Goal: Information Seeking & Learning: Learn about a topic

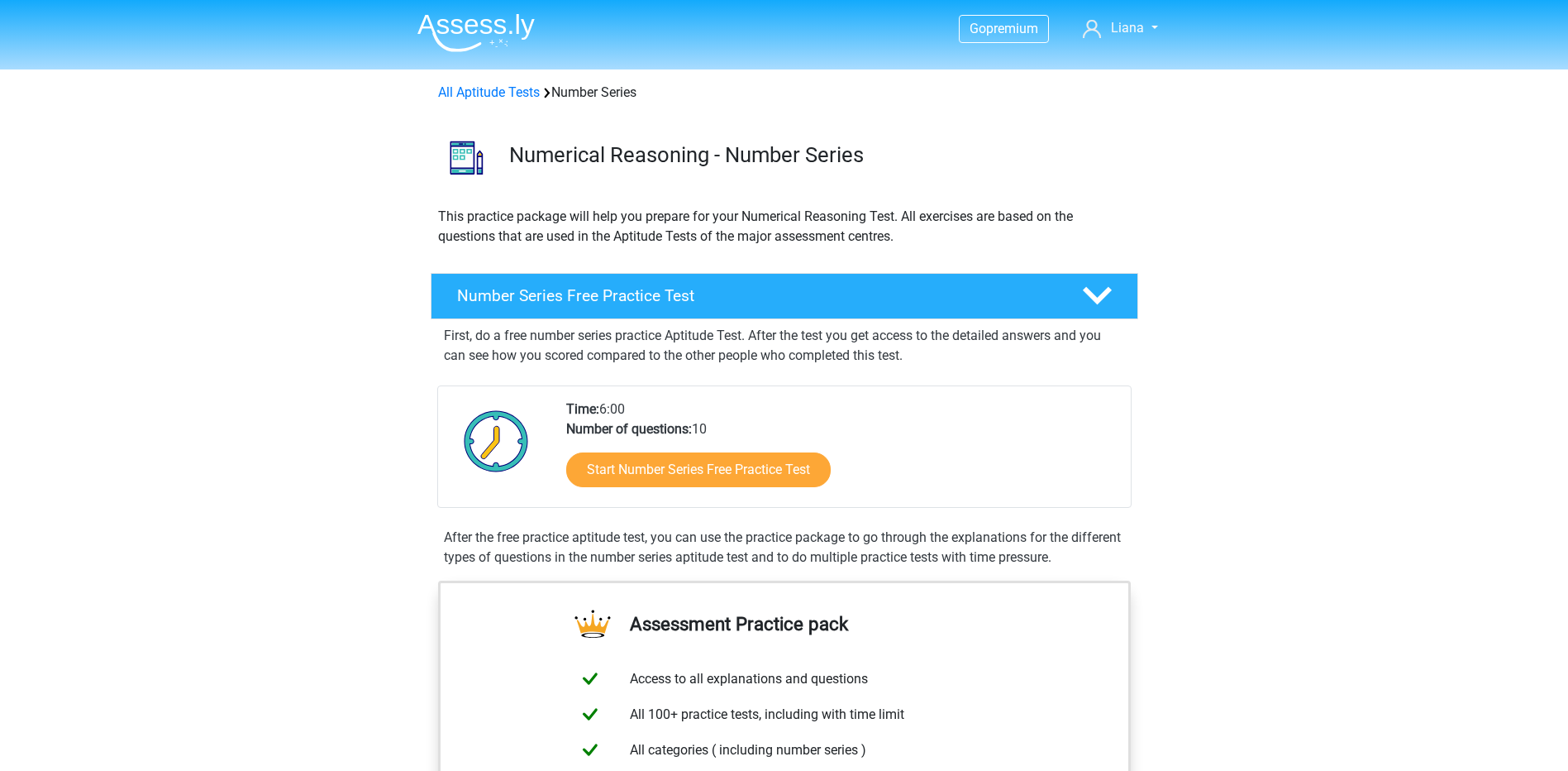
click at [757, 442] on div "Start Number Series Free Practice Test" at bounding box center [842, 473] width 551 height 68
click at [750, 475] on link "Start Number Series Free Practice Test" at bounding box center [698, 468] width 305 height 39
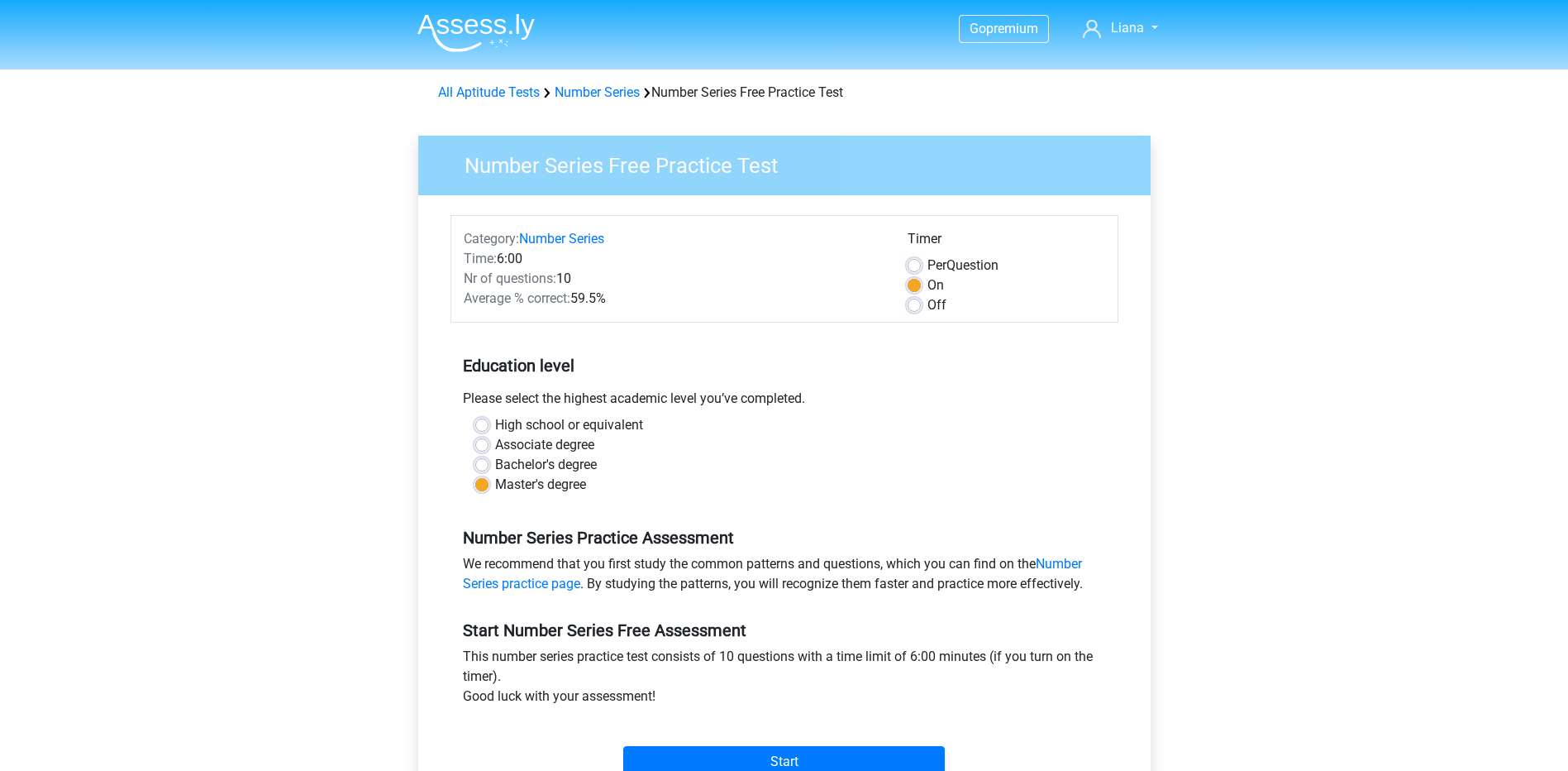
click at [866, 744] on div "Start" at bounding box center [784, 748] width 668 height 58
click at [864, 752] on input "Start" at bounding box center [784, 761] width 322 height 32
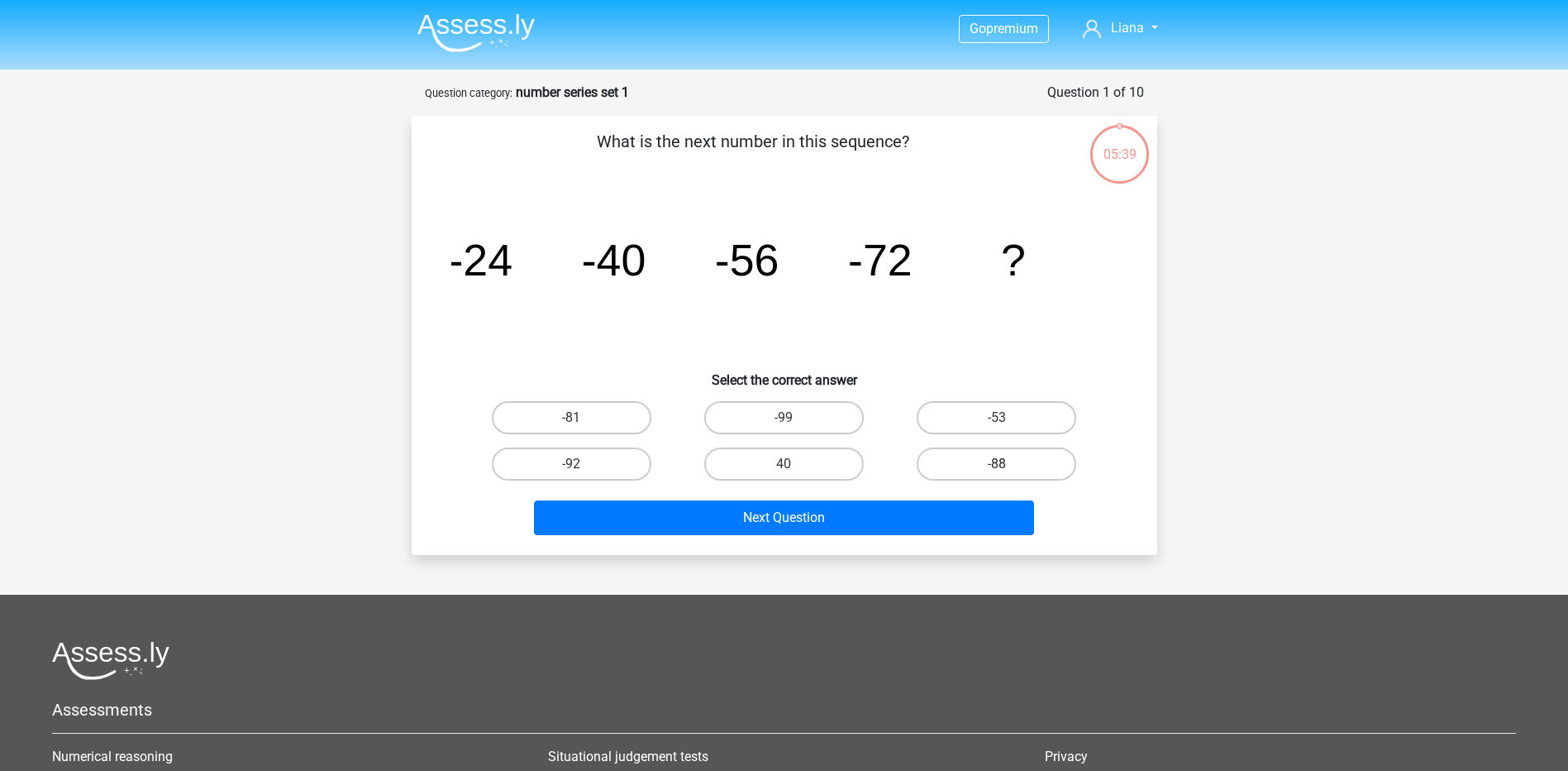
click at [1036, 468] on label "-88" at bounding box center [996, 463] width 159 height 33
click at [1008, 468] on input "-88" at bounding box center [1001, 469] width 11 height 11
radio input "true"
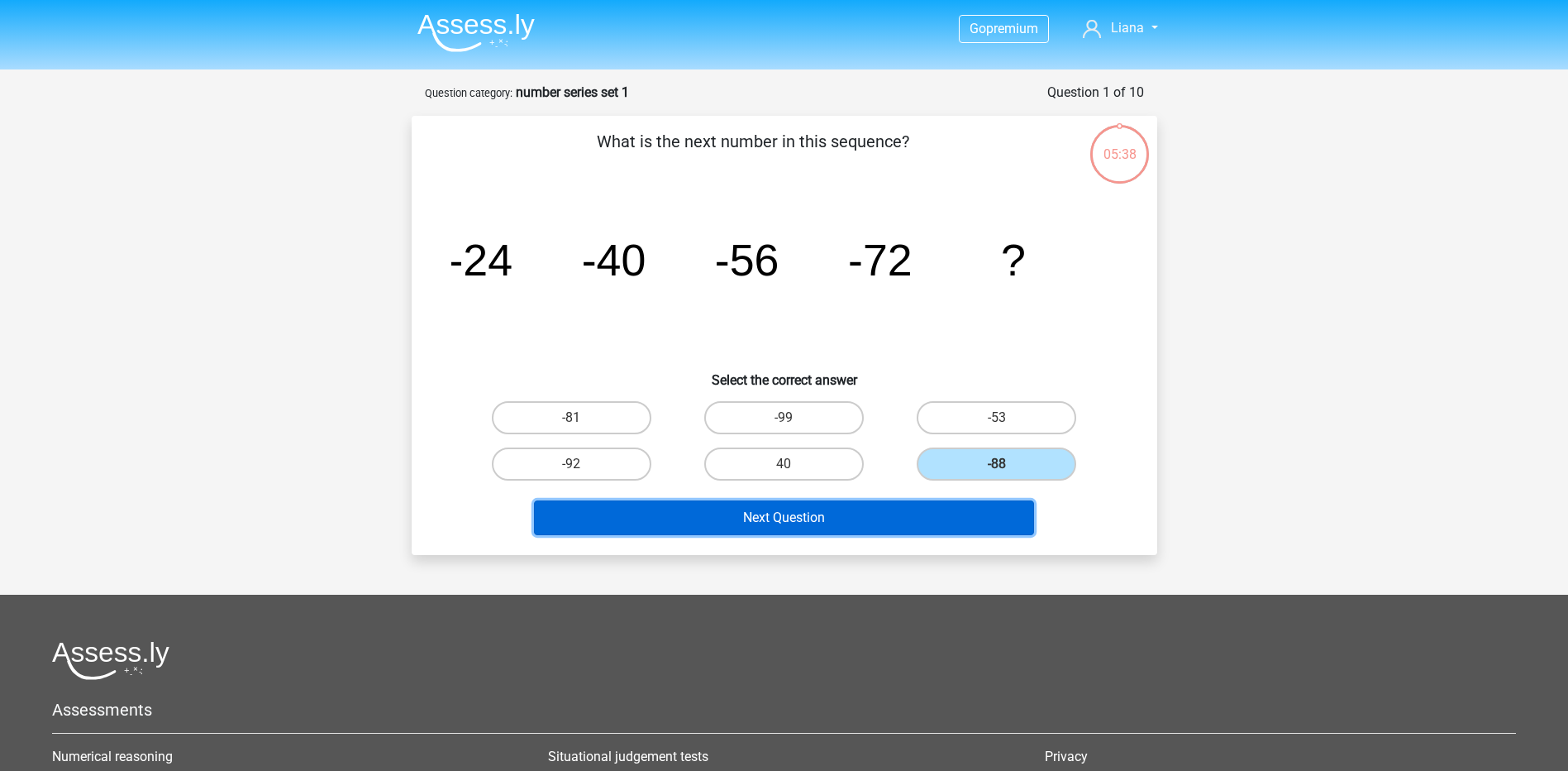
click at [974, 523] on button "Next Question" at bounding box center [784, 517] width 500 height 35
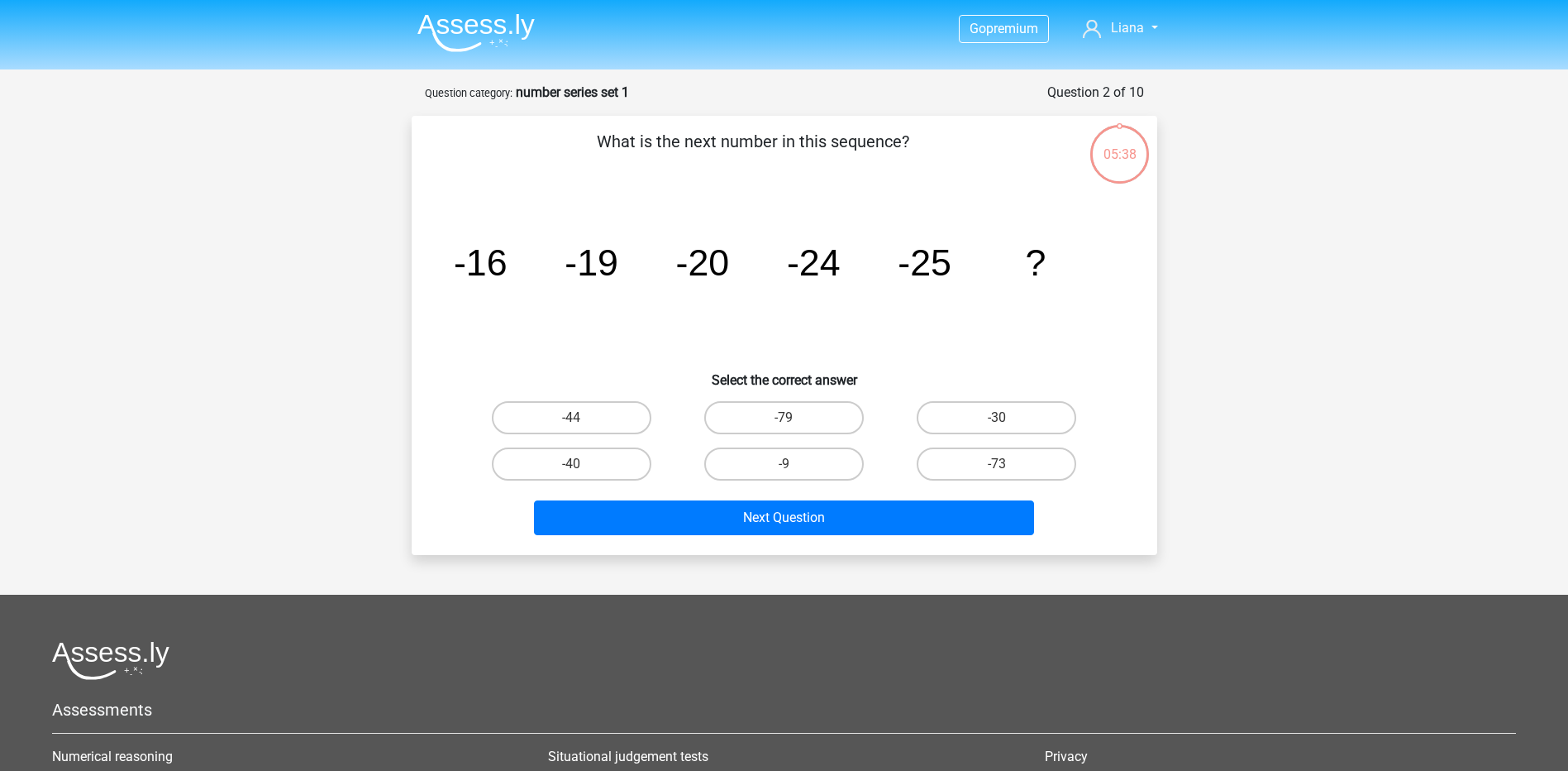
scroll to position [83, 0]
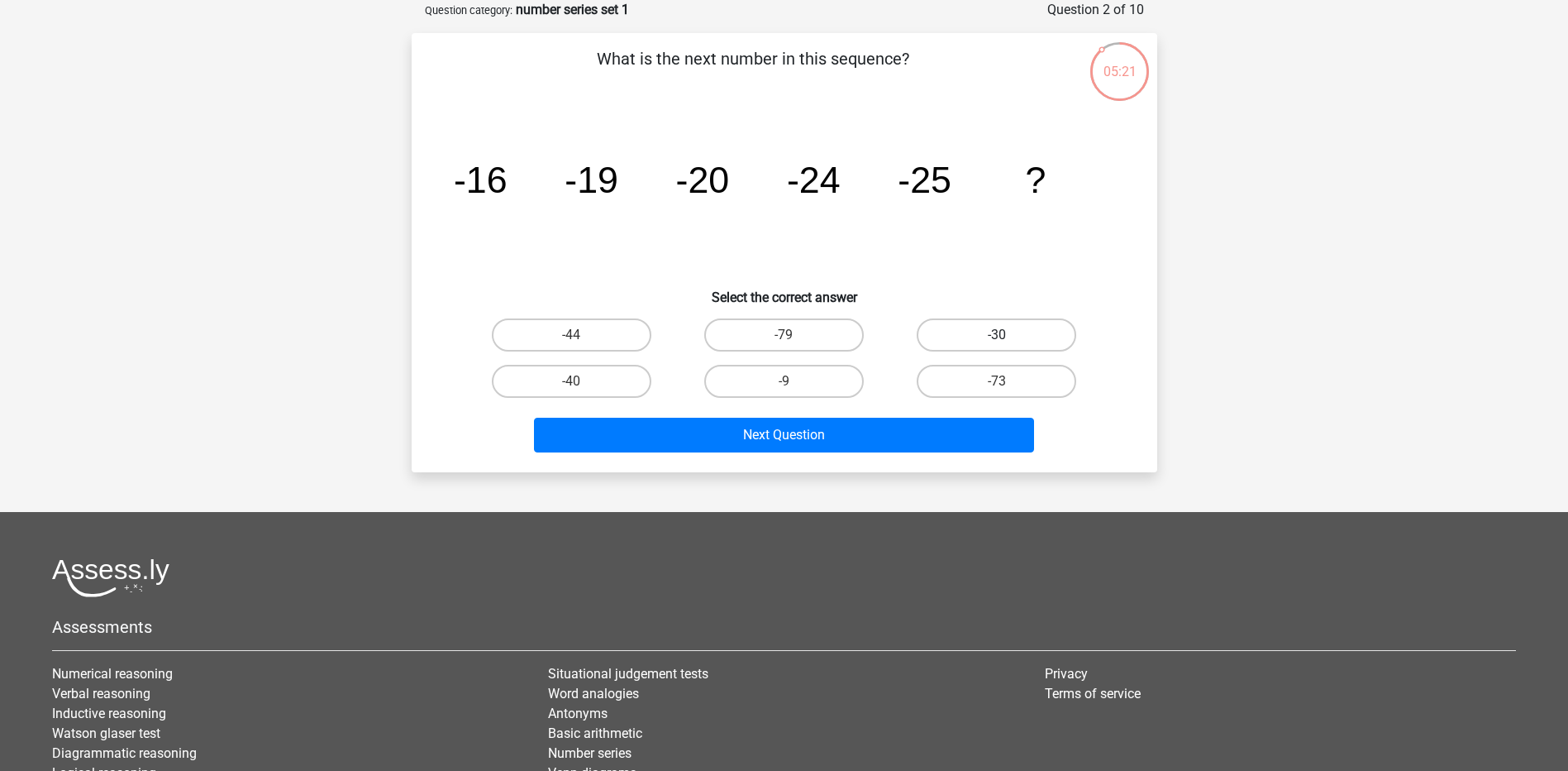
click at [1017, 323] on label "-30" at bounding box center [996, 335] width 159 height 33
click at [1008, 335] on input "-30" at bounding box center [1001, 339] width 11 height 11
radio input "true"
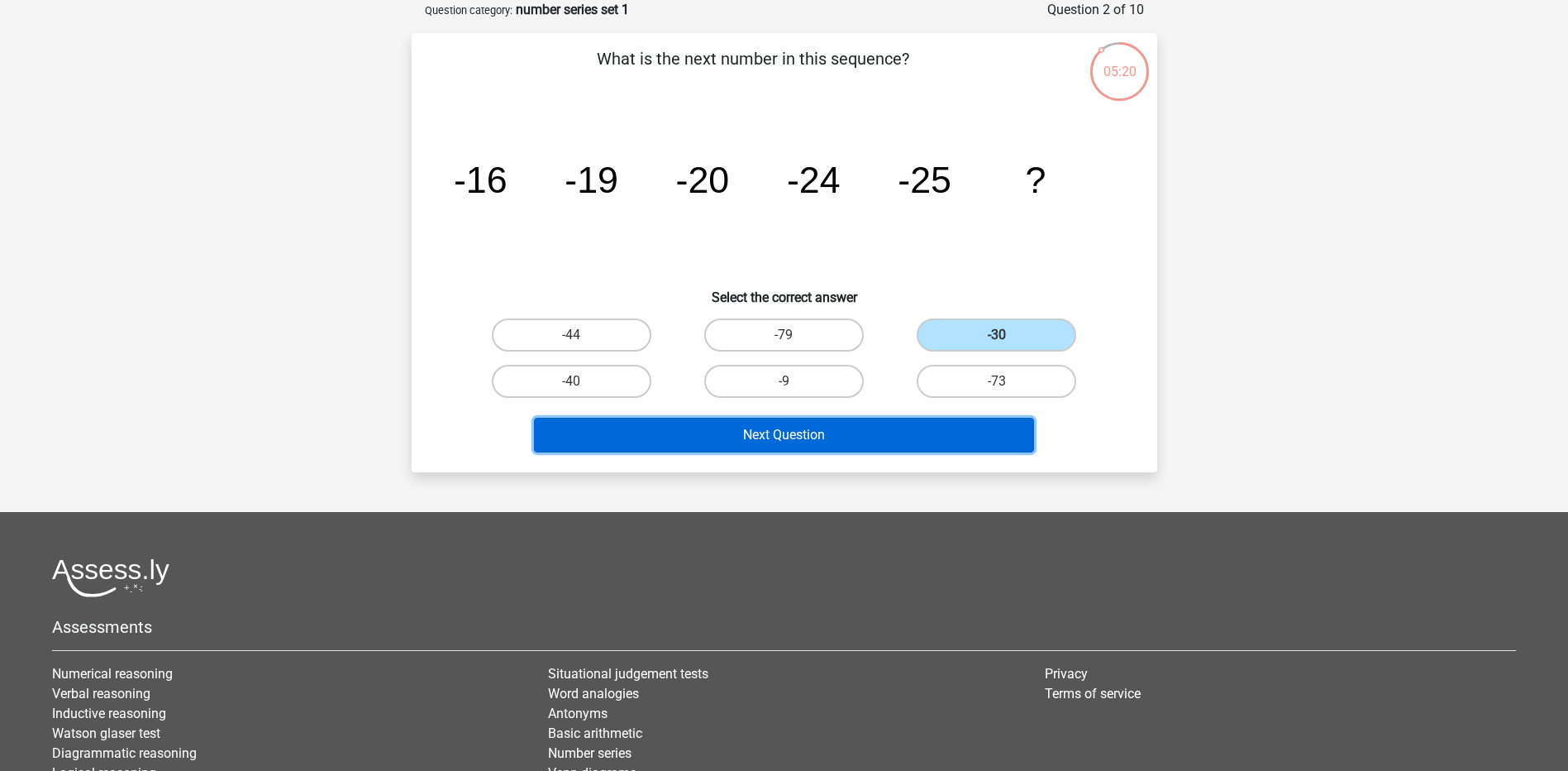
click at [964, 419] on button "Next Question" at bounding box center [784, 435] width 500 height 35
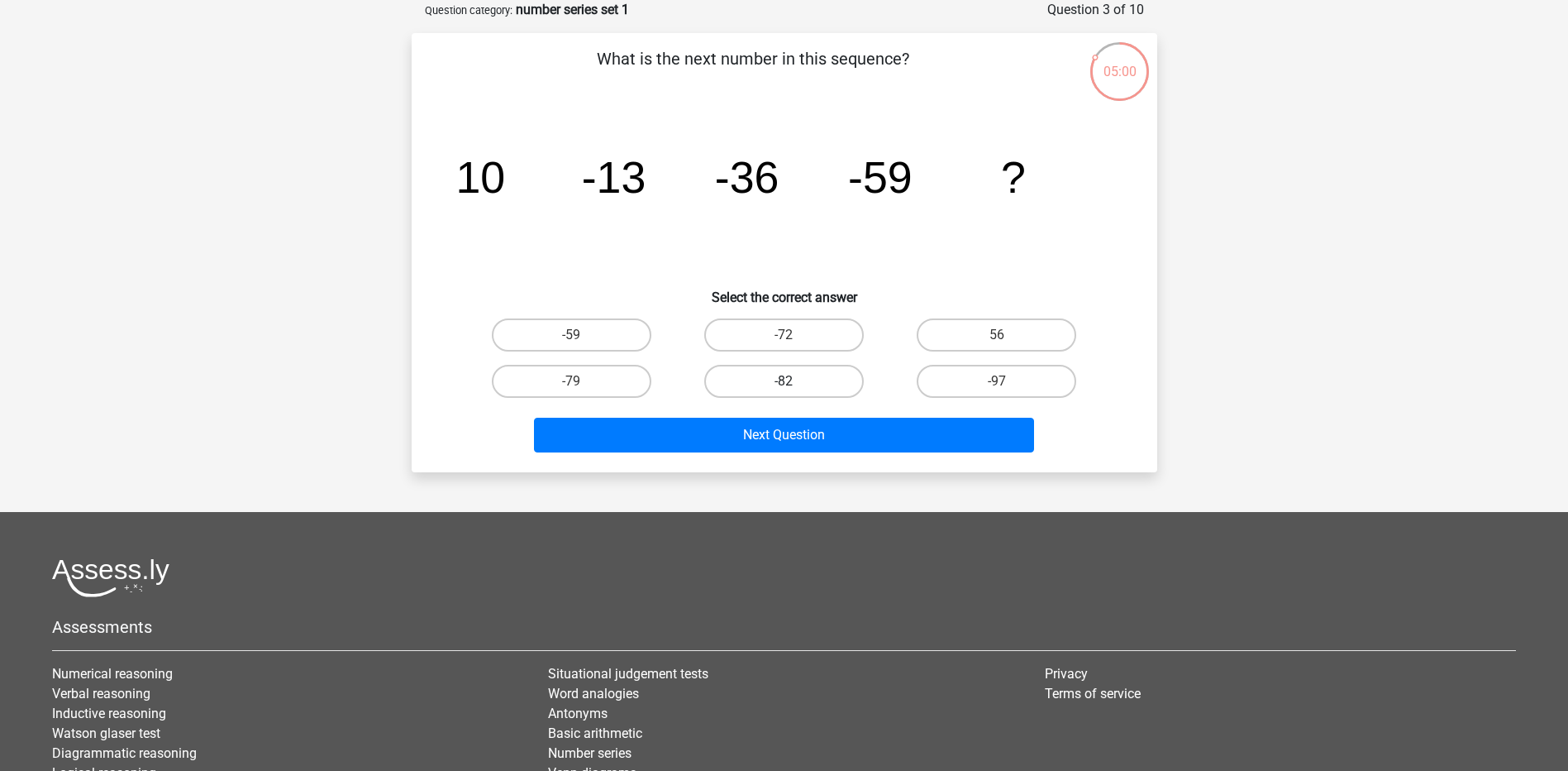
click at [729, 376] on label "-82" at bounding box center [784, 381] width 159 height 33
click at [783, 382] on input "-82" at bounding box center [788, 386] width 11 height 11
radio input "true"
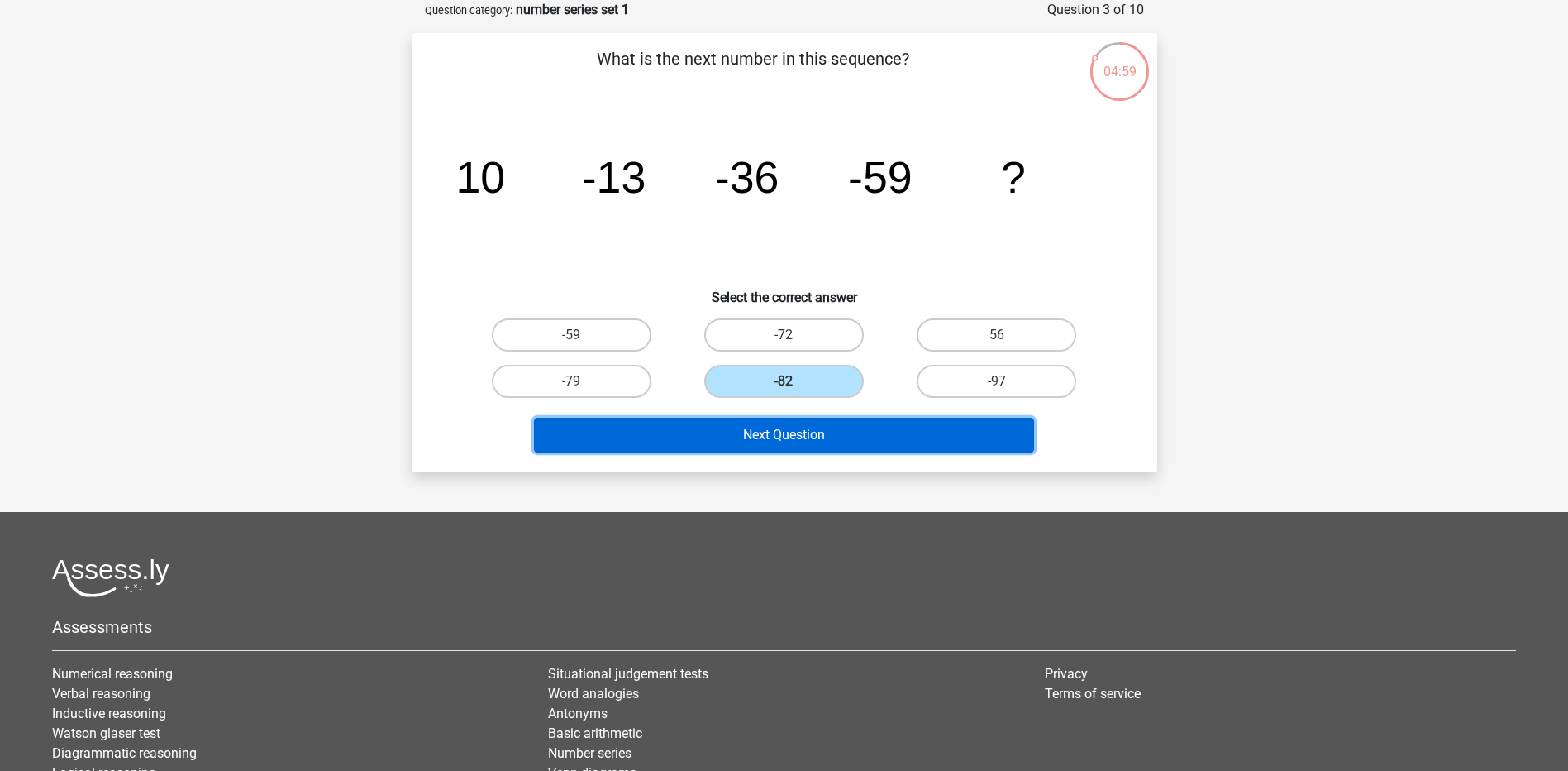
click at [718, 443] on button "Next Question" at bounding box center [784, 435] width 500 height 35
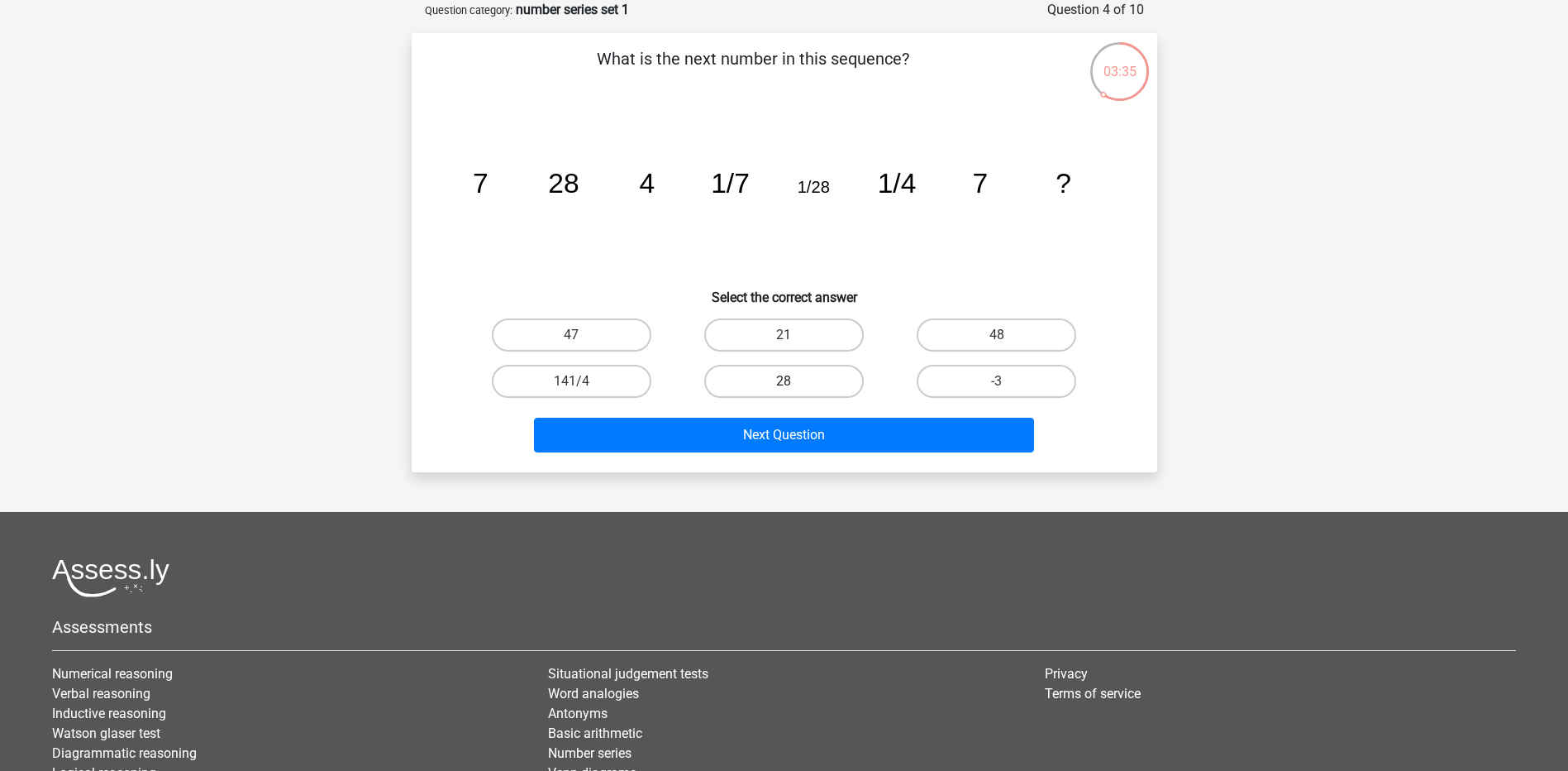
click at [738, 396] on label "28" at bounding box center [784, 381] width 159 height 33
click at [783, 392] on input "28" at bounding box center [788, 386] width 11 height 11
radio input "true"
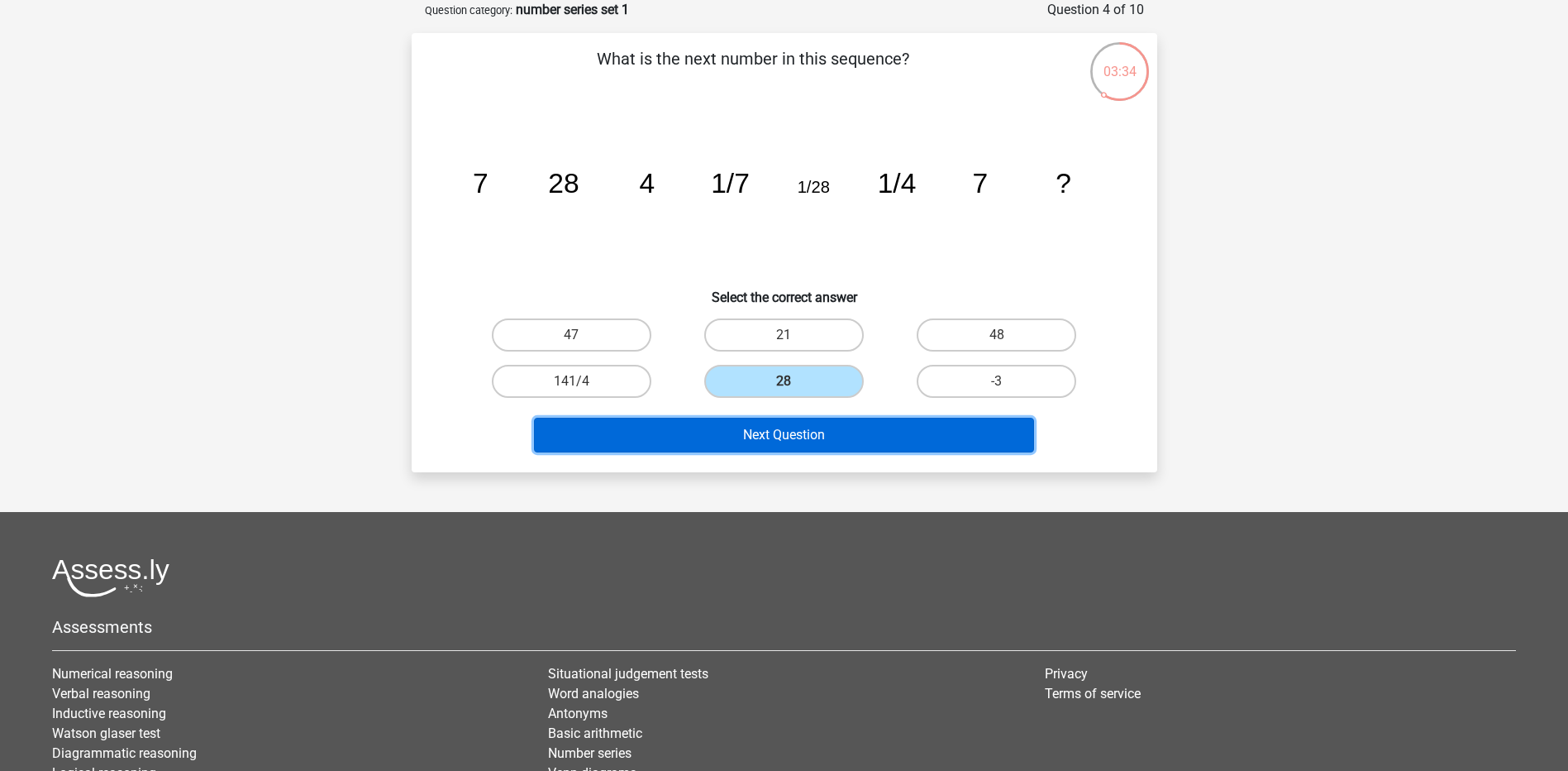
click at [762, 427] on button "Next Question" at bounding box center [784, 435] width 500 height 35
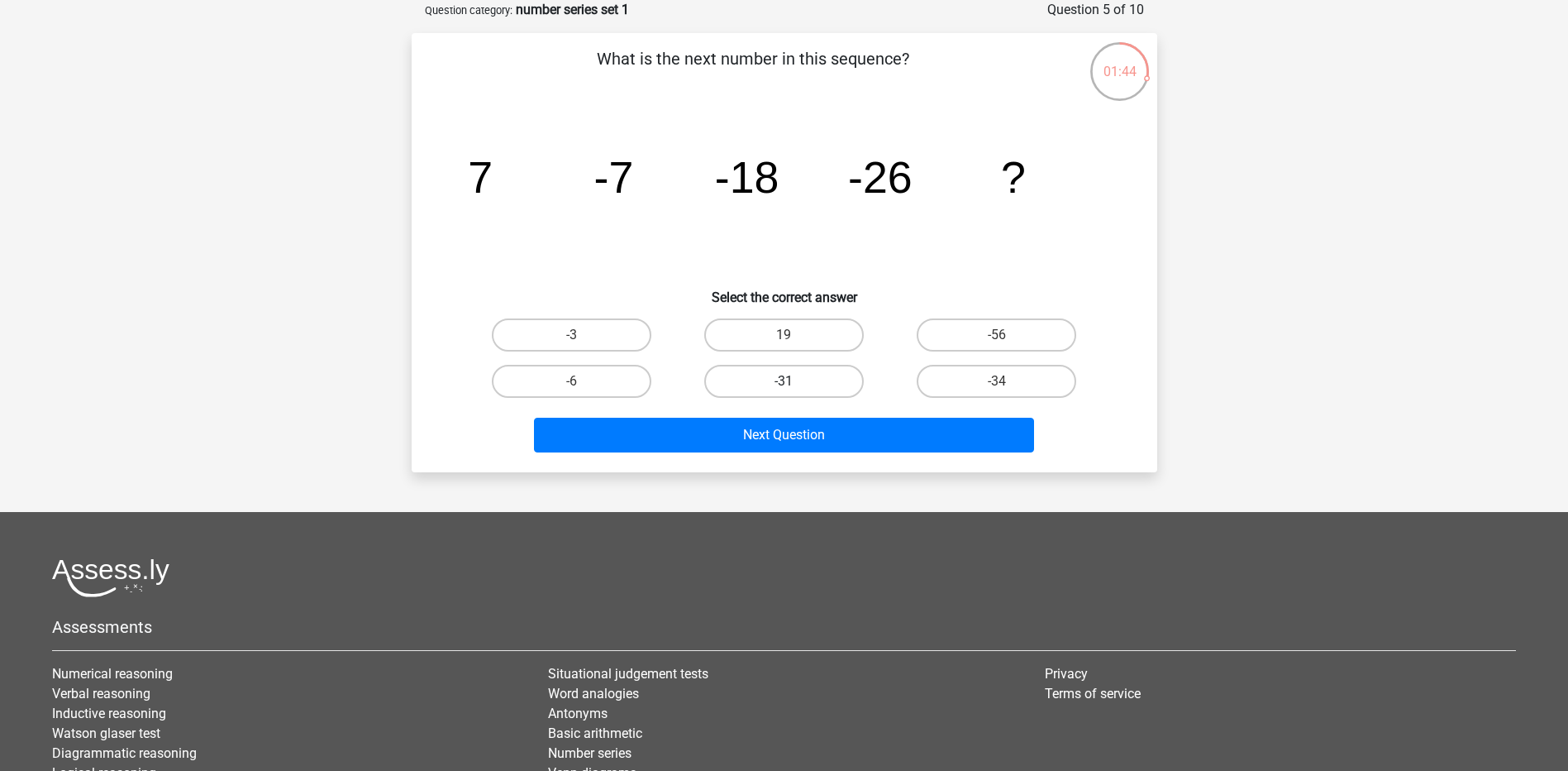
click at [843, 387] on label "-31" at bounding box center [784, 381] width 159 height 33
click at [795, 387] on input "-31" at bounding box center [788, 386] width 11 height 11
radio input "true"
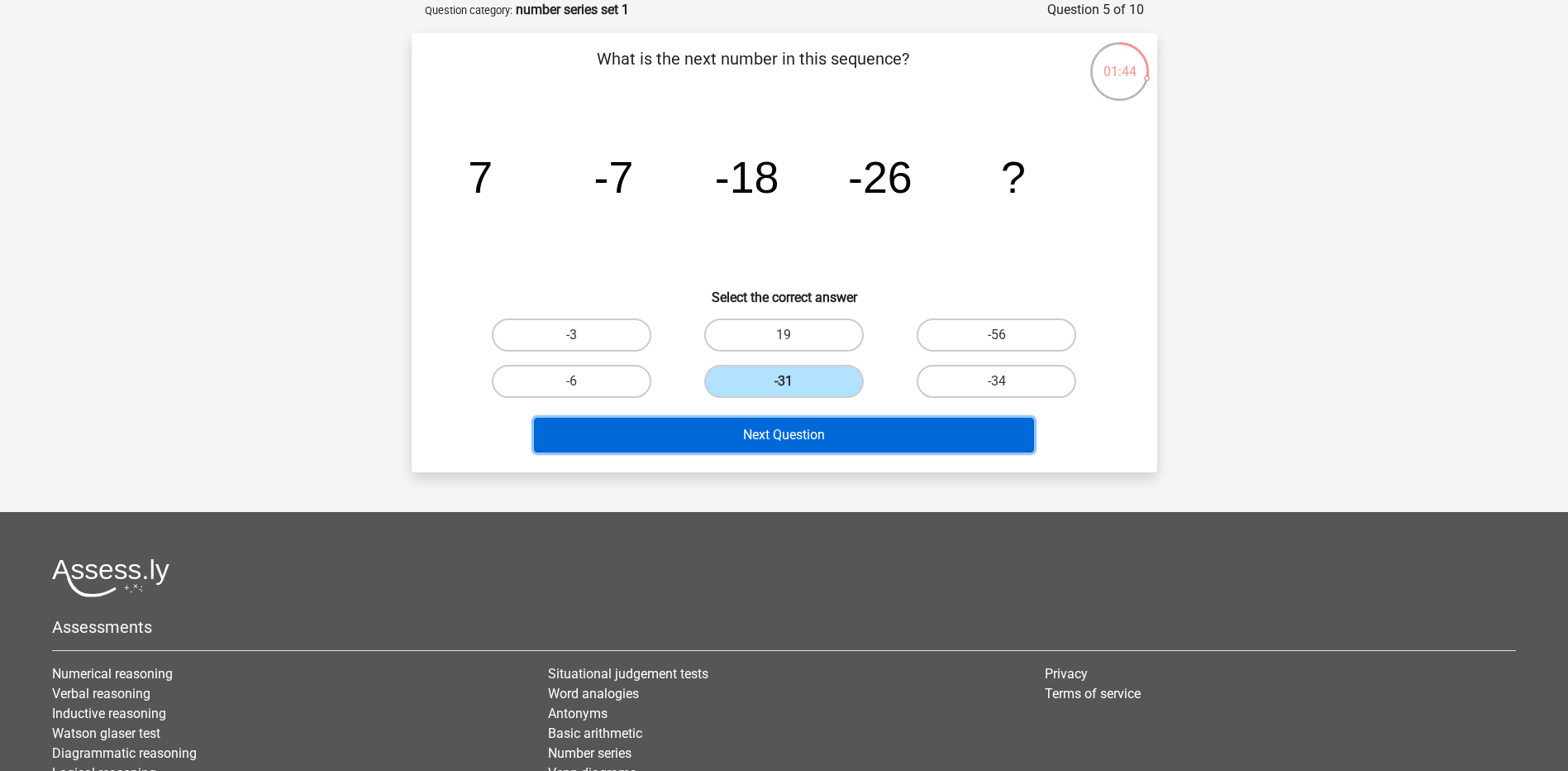
click at [854, 436] on button "Next Question" at bounding box center [784, 435] width 500 height 35
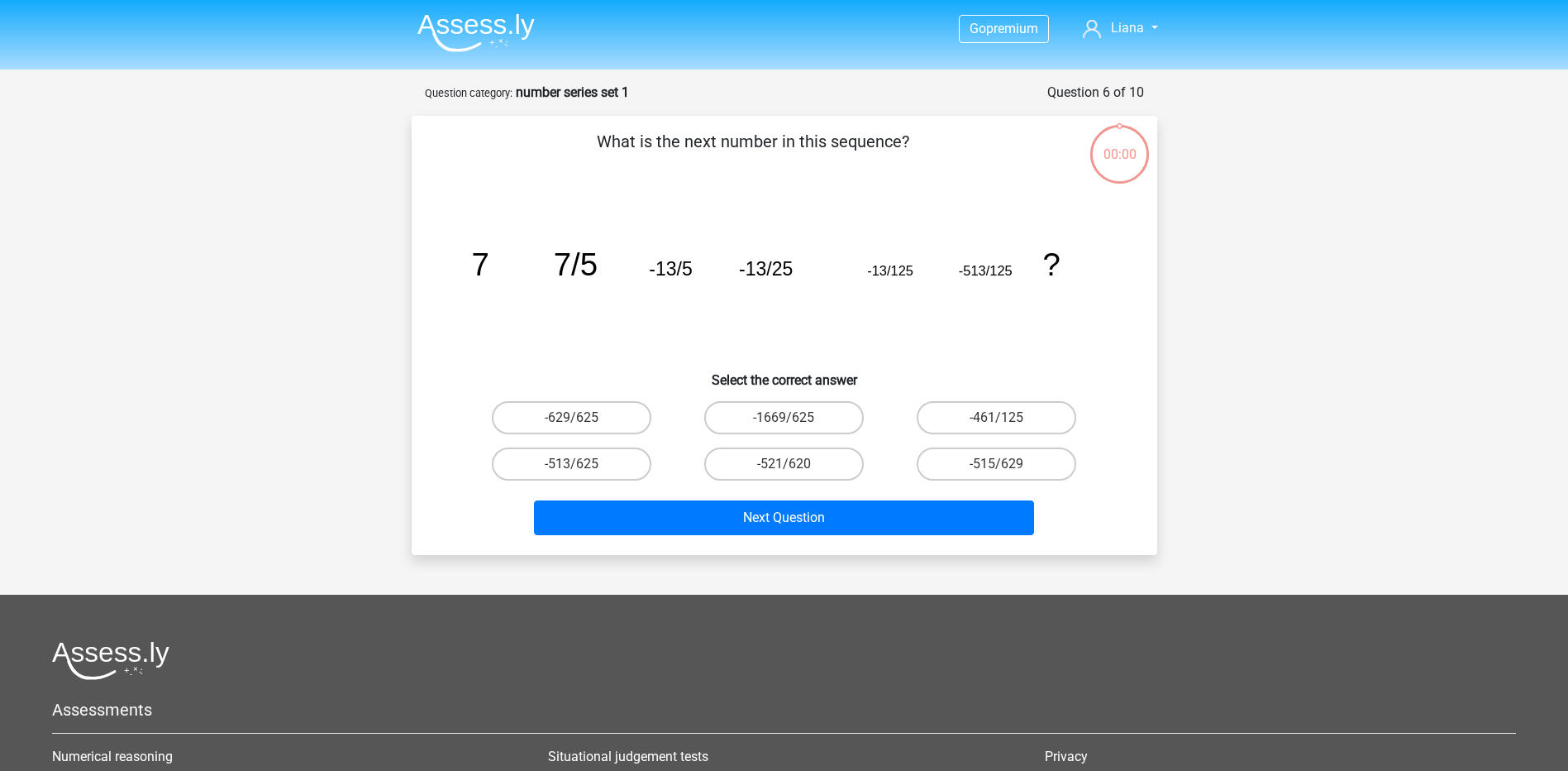
scroll to position [83, 0]
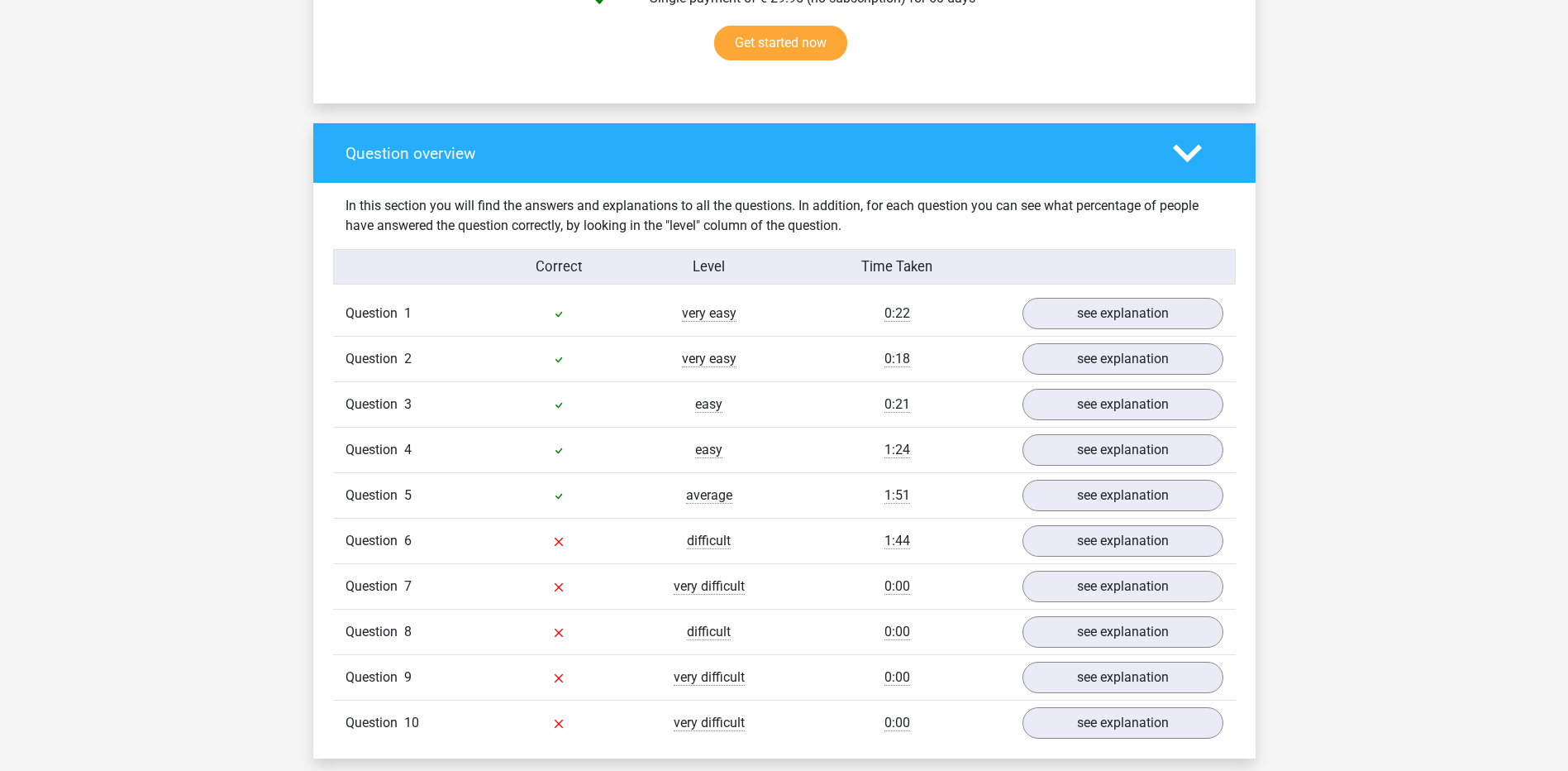
scroll to position [1103, 0]
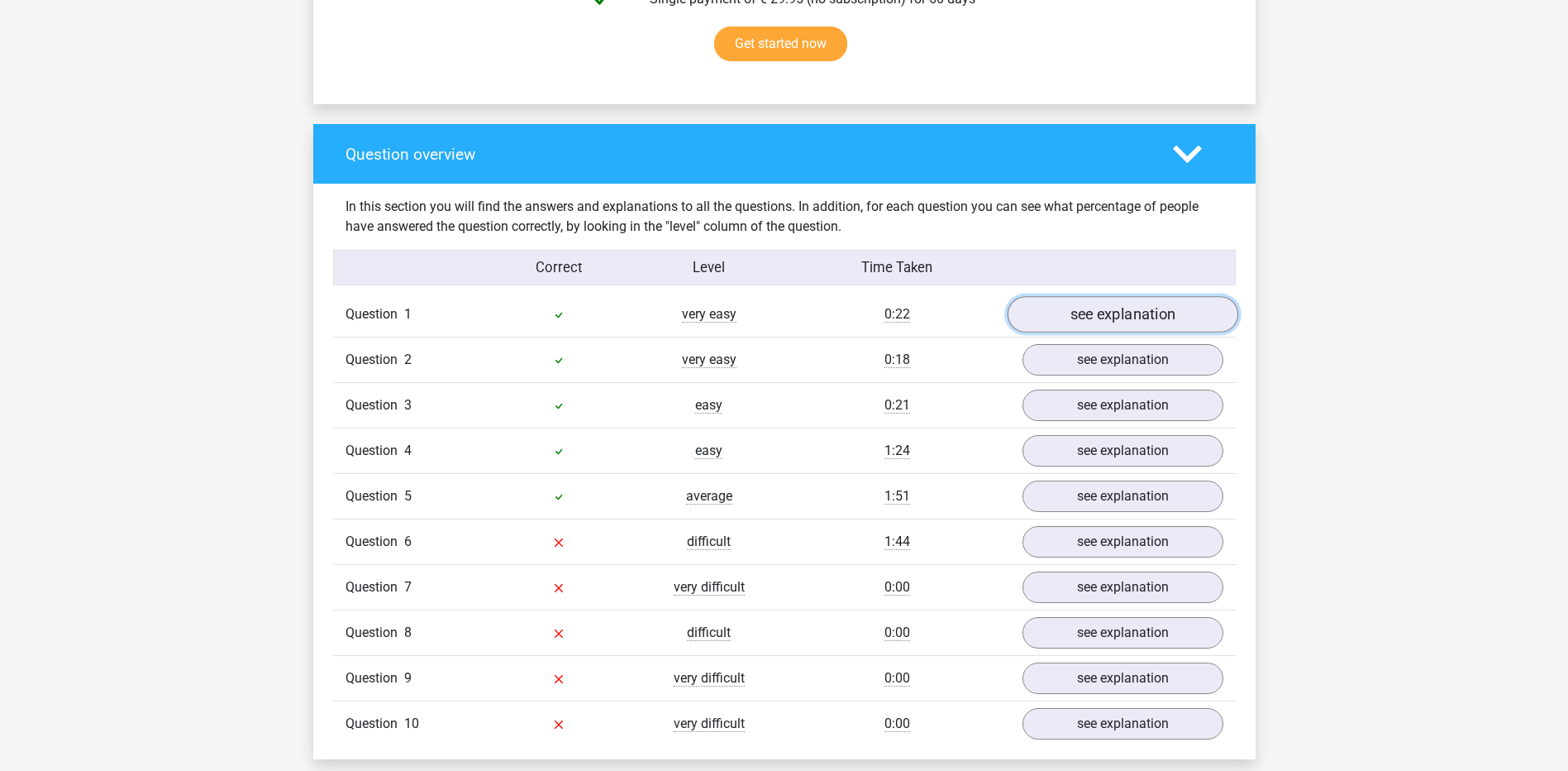
click at [1070, 314] on link "see explanation" at bounding box center [1122, 315] width 231 height 37
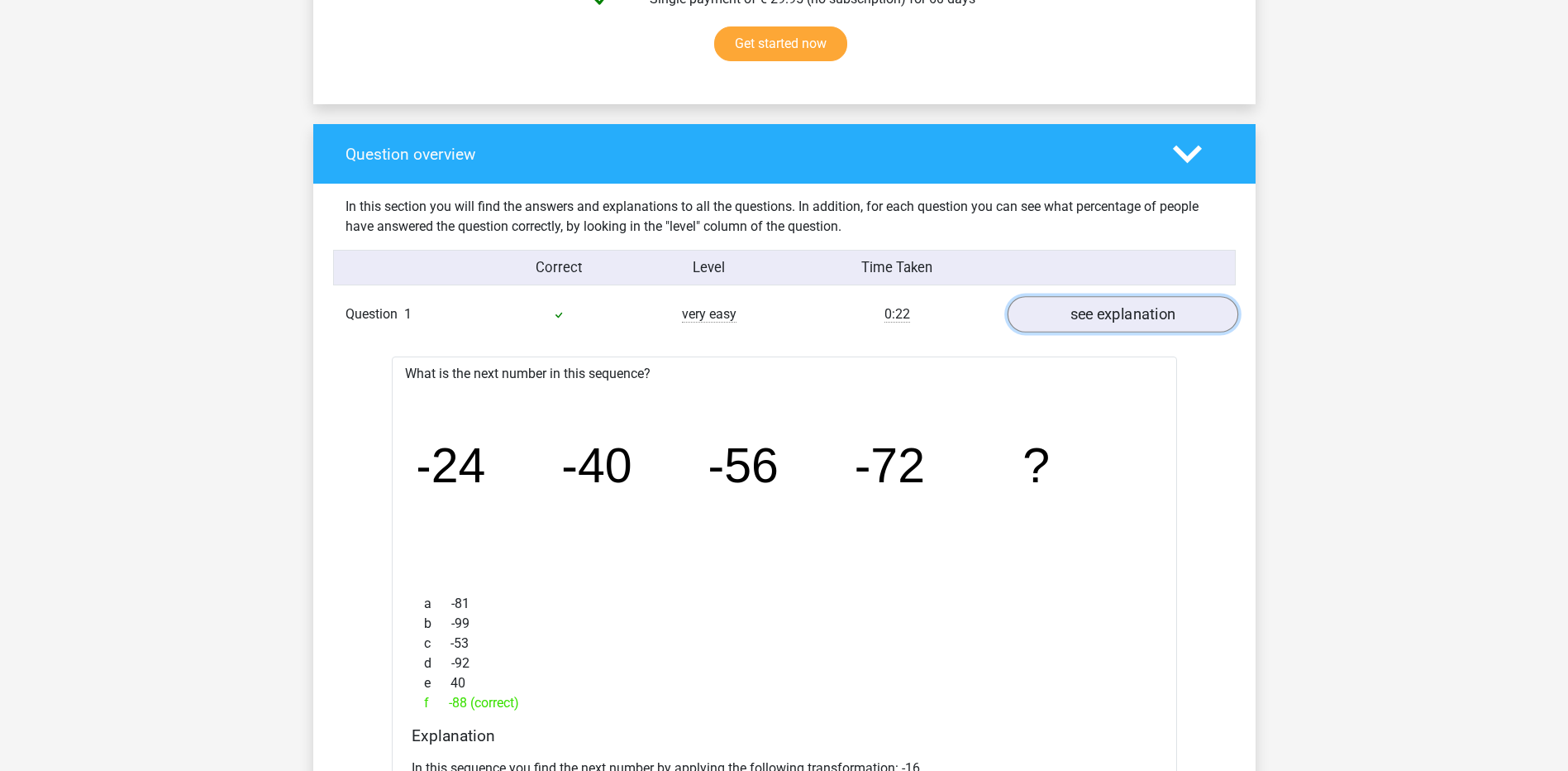
click at [1070, 314] on link "see explanation" at bounding box center [1122, 315] width 231 height 37
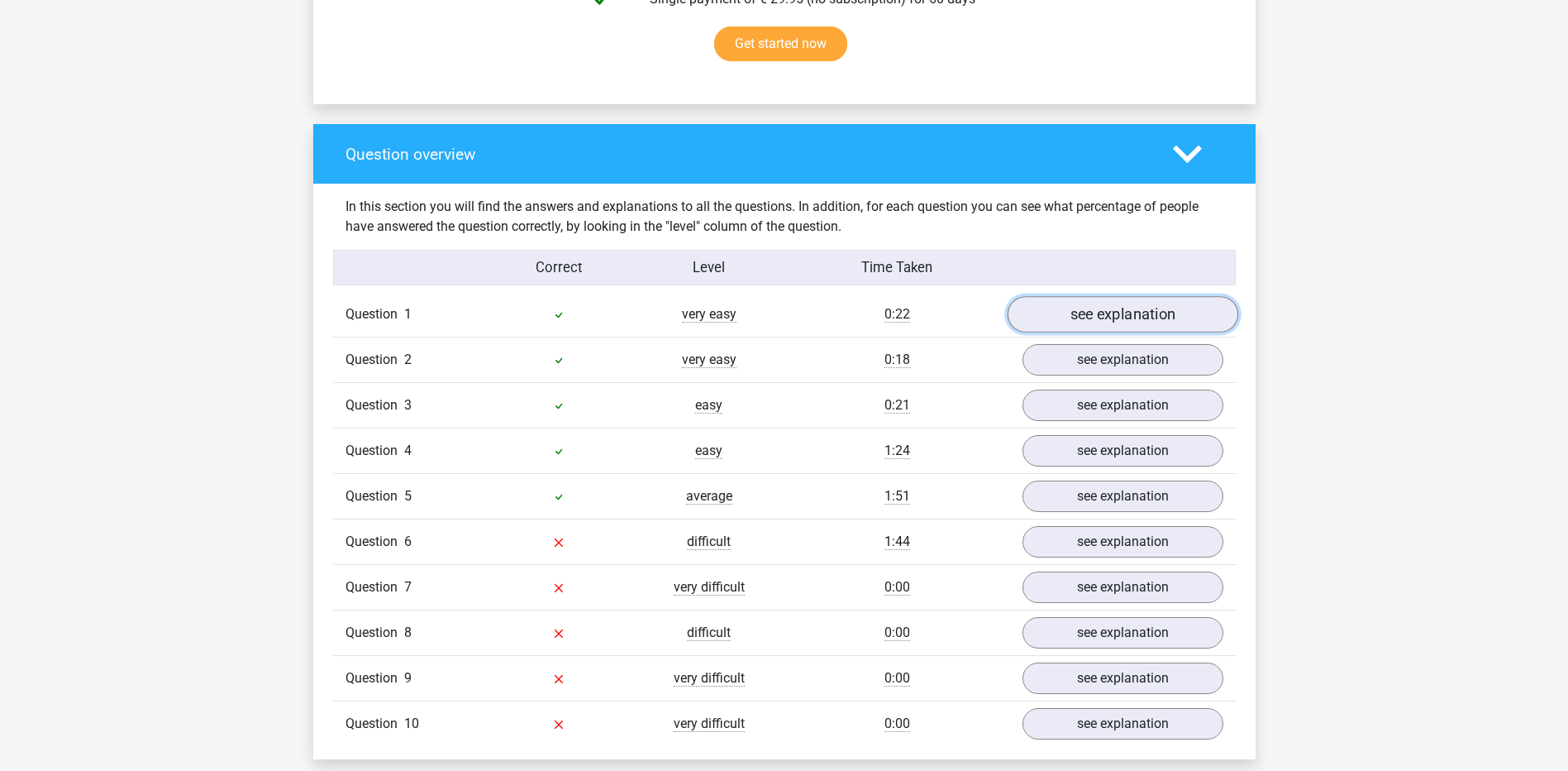
click at [1074, 320] on link "see explanation" at bounding box center [1122, 315] width 231 height 37
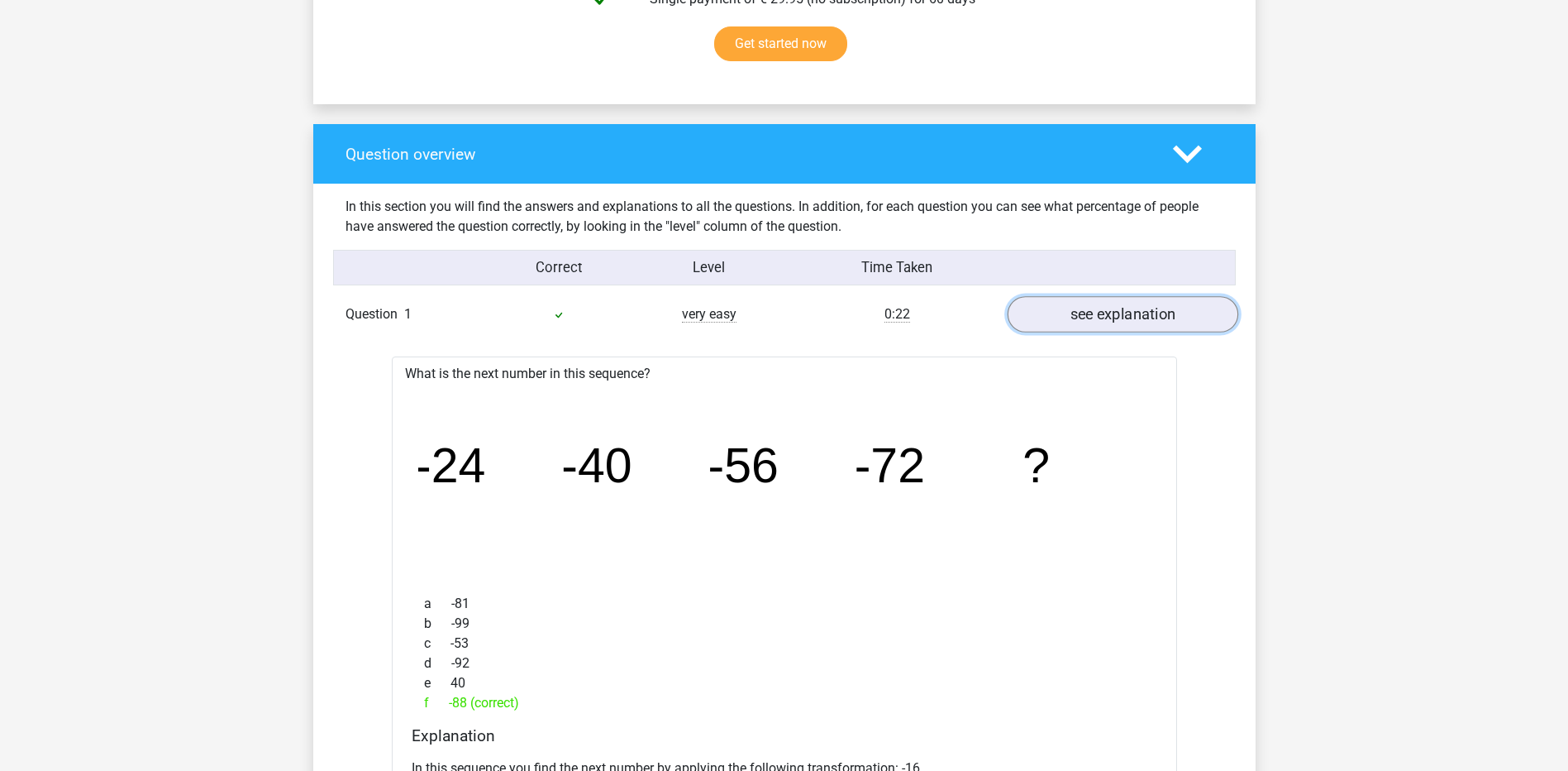
click at [1089, 311] on link "see explanation" at bounding box center [1122, 315] width 231 height 37
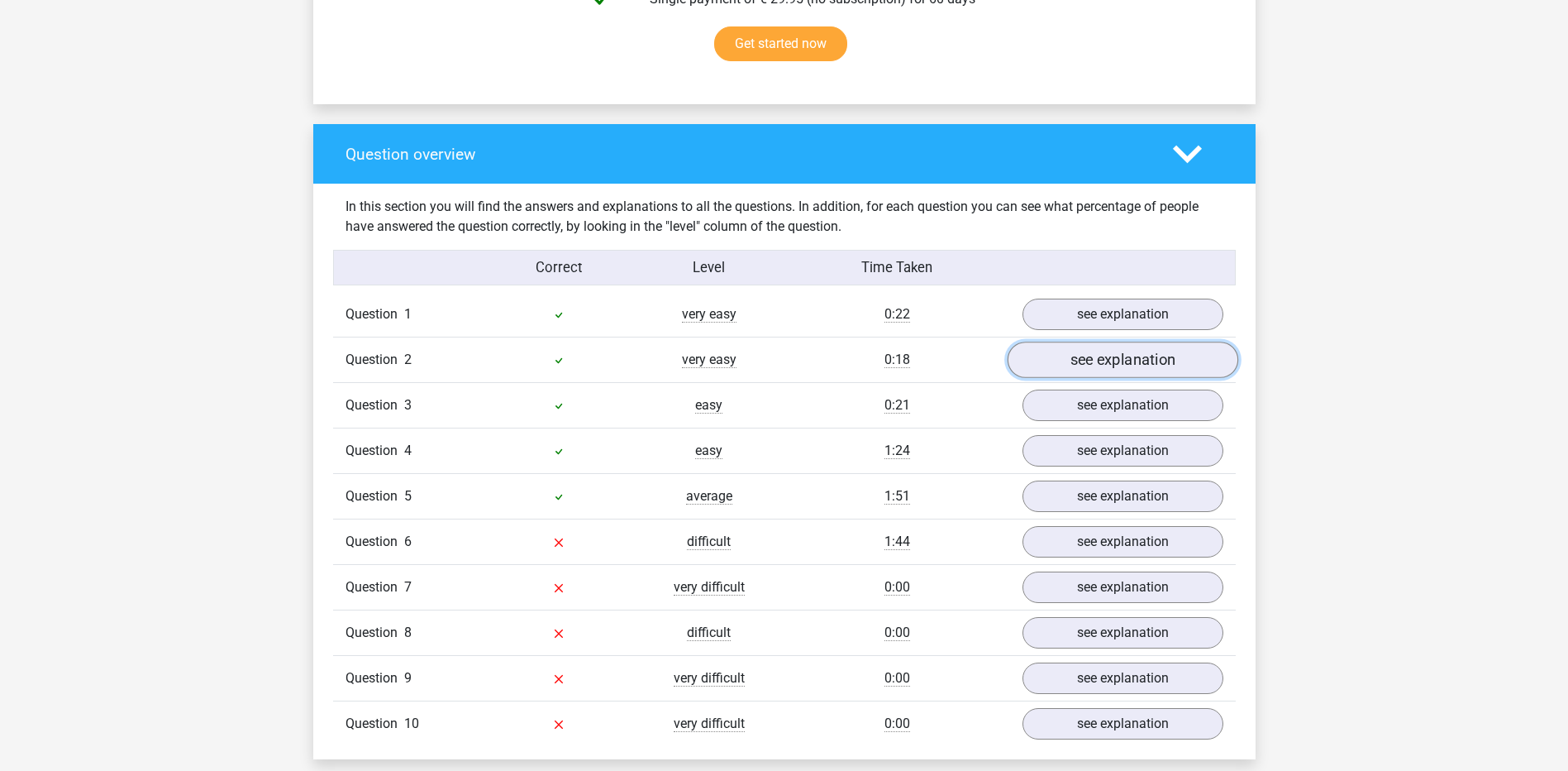
click at [1079, 361] on link "see explanation" at bounding box center [1122, 361] width 231 height 37
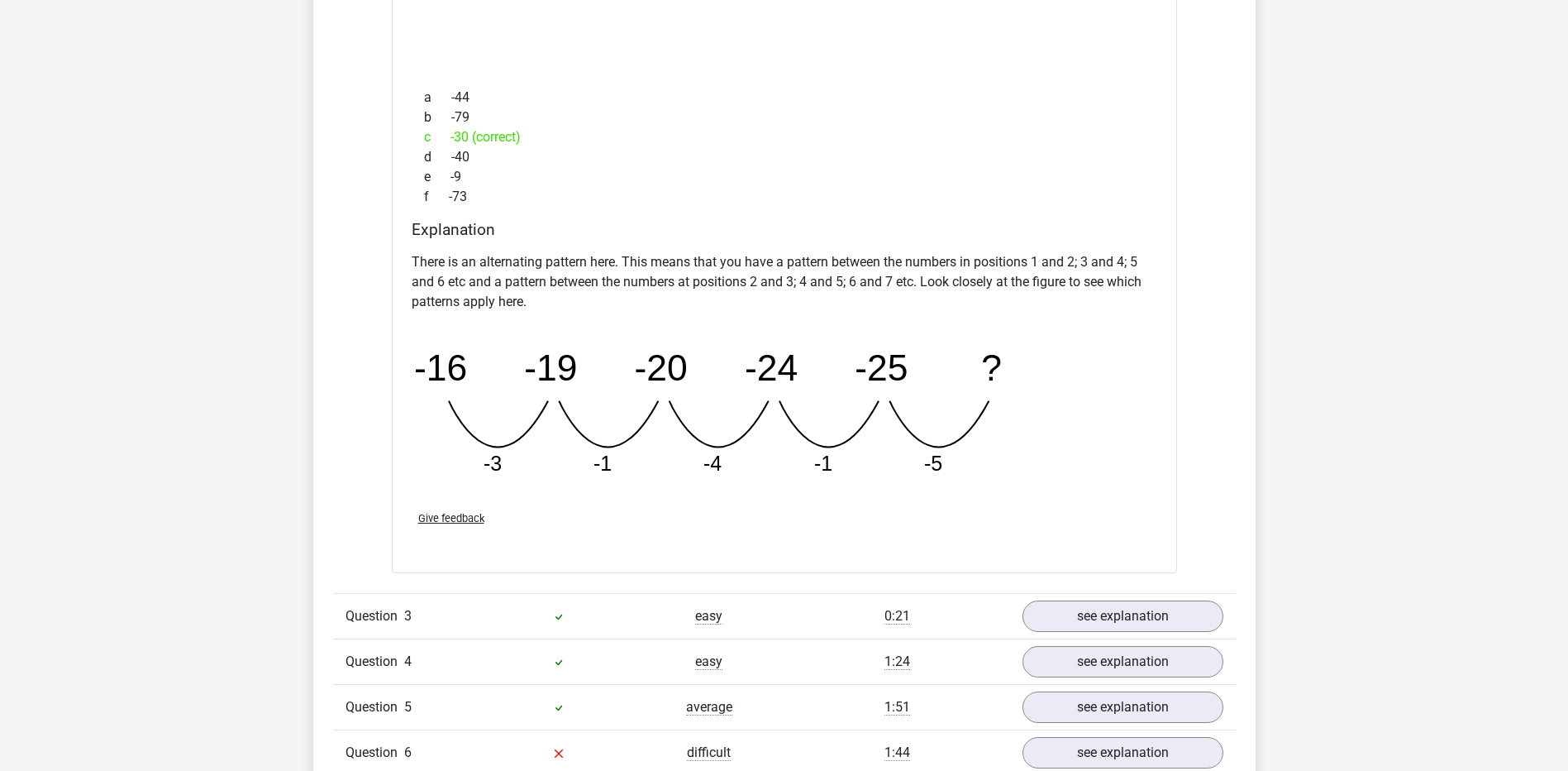
scroll to position [1379, 0]
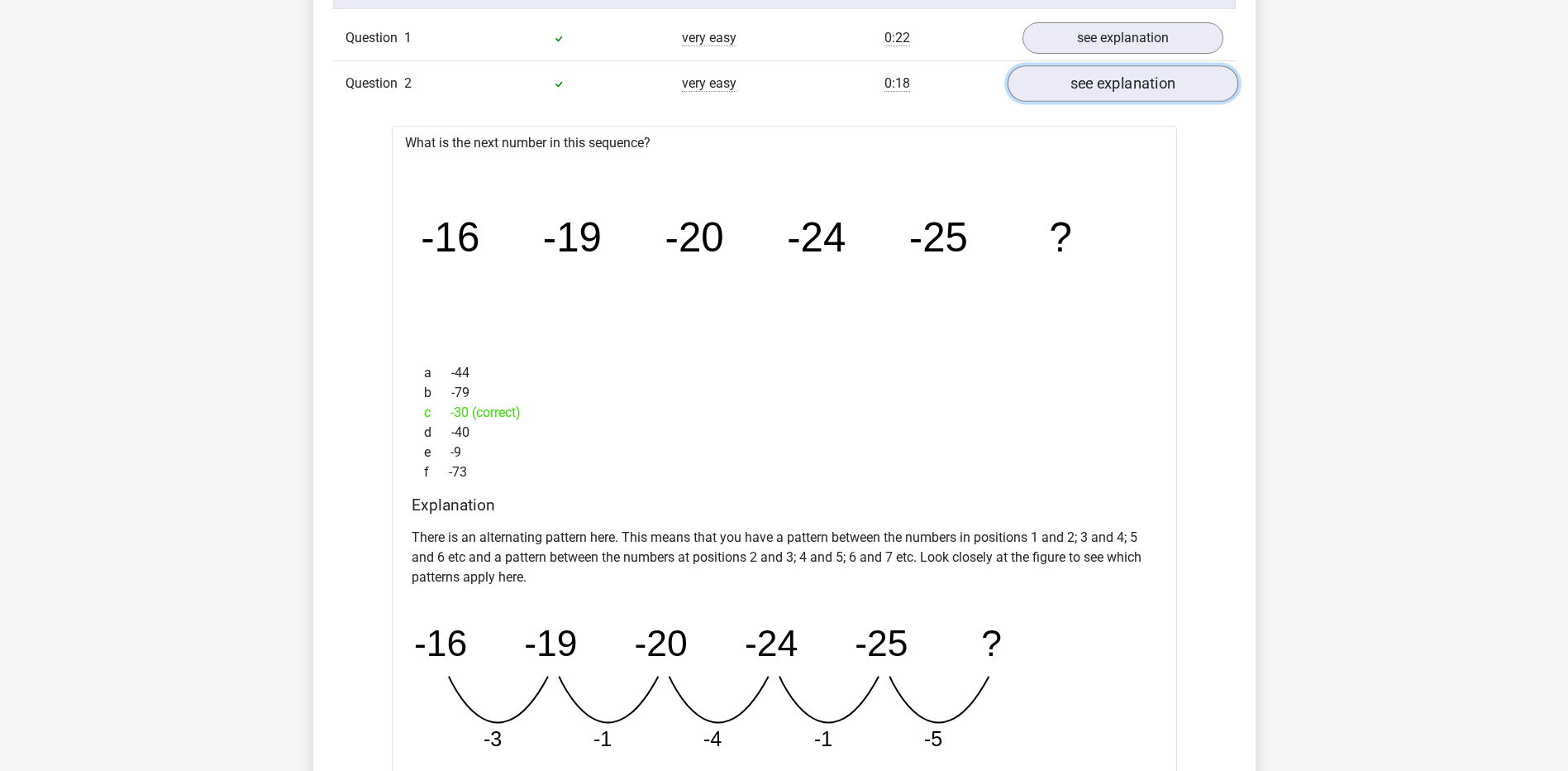
click at [1120, 92] on link "see explanation" at bounding box center [1122, 85] width 231 height 37
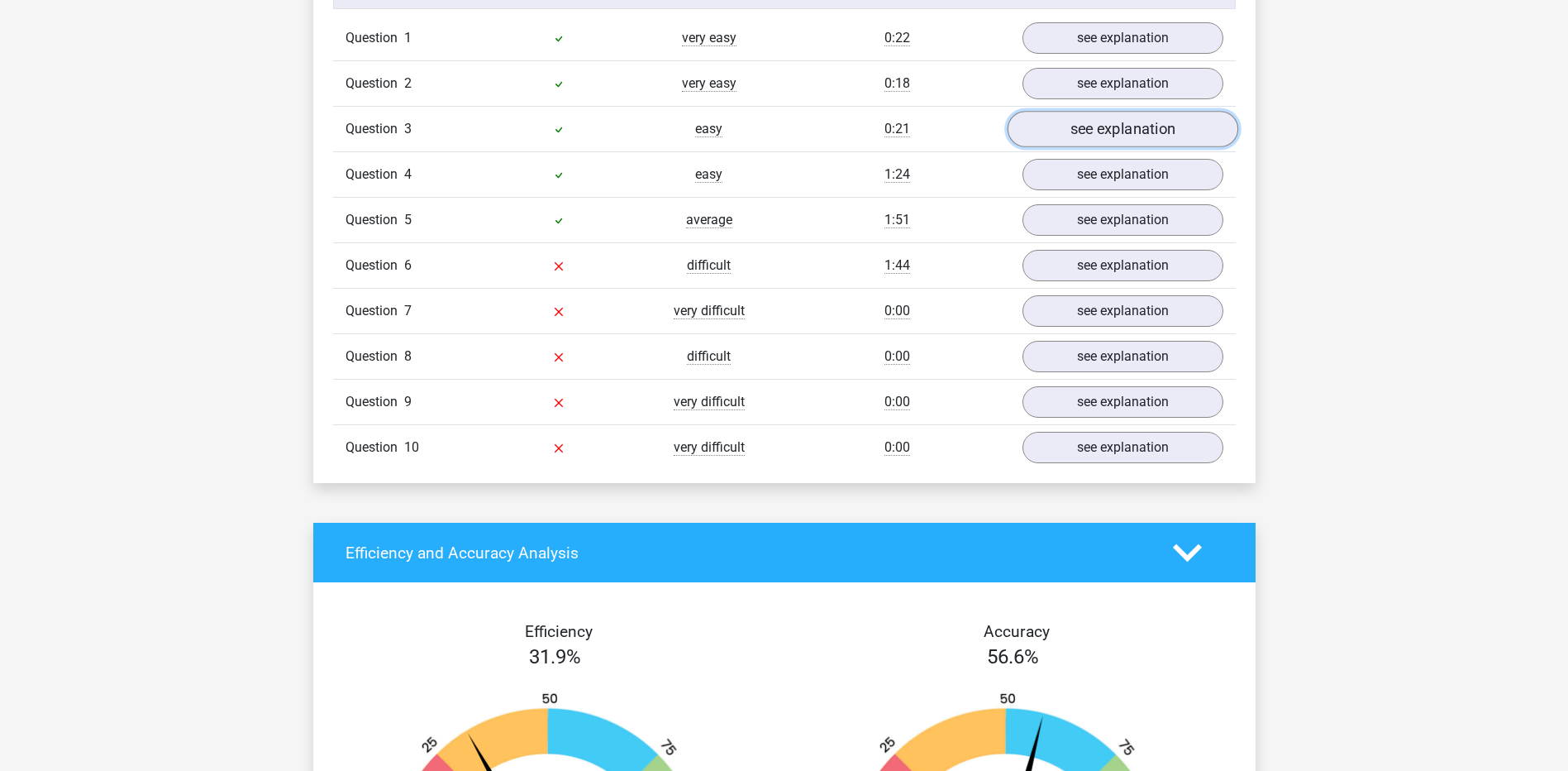
click at [1111, 133] on link "see explanation" at bounding box center [1122, 130] width 231 height 37
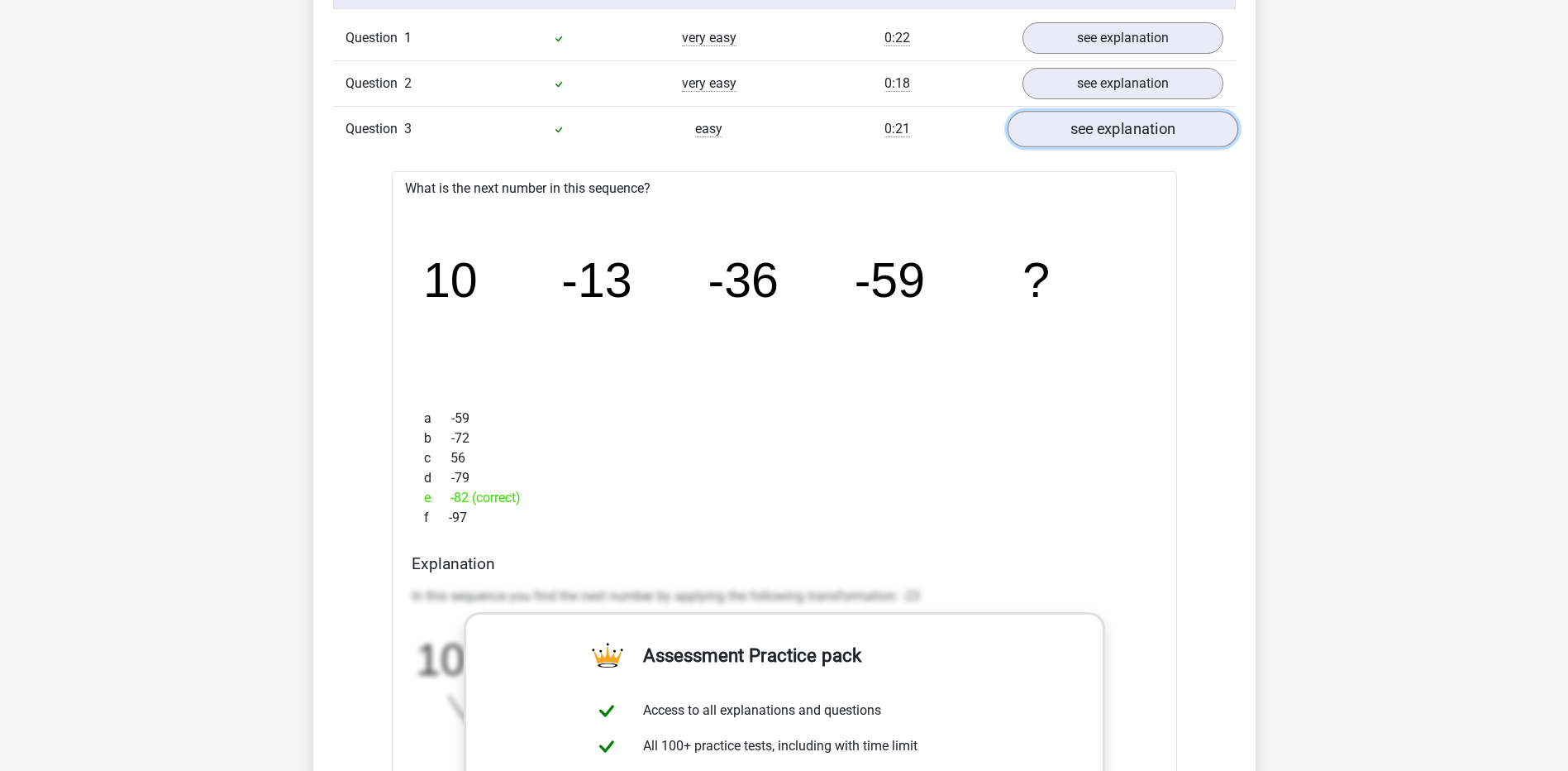
click at [1111, 133] on link "see explanation" at bounding box center [1122, 130] width 231 height 37
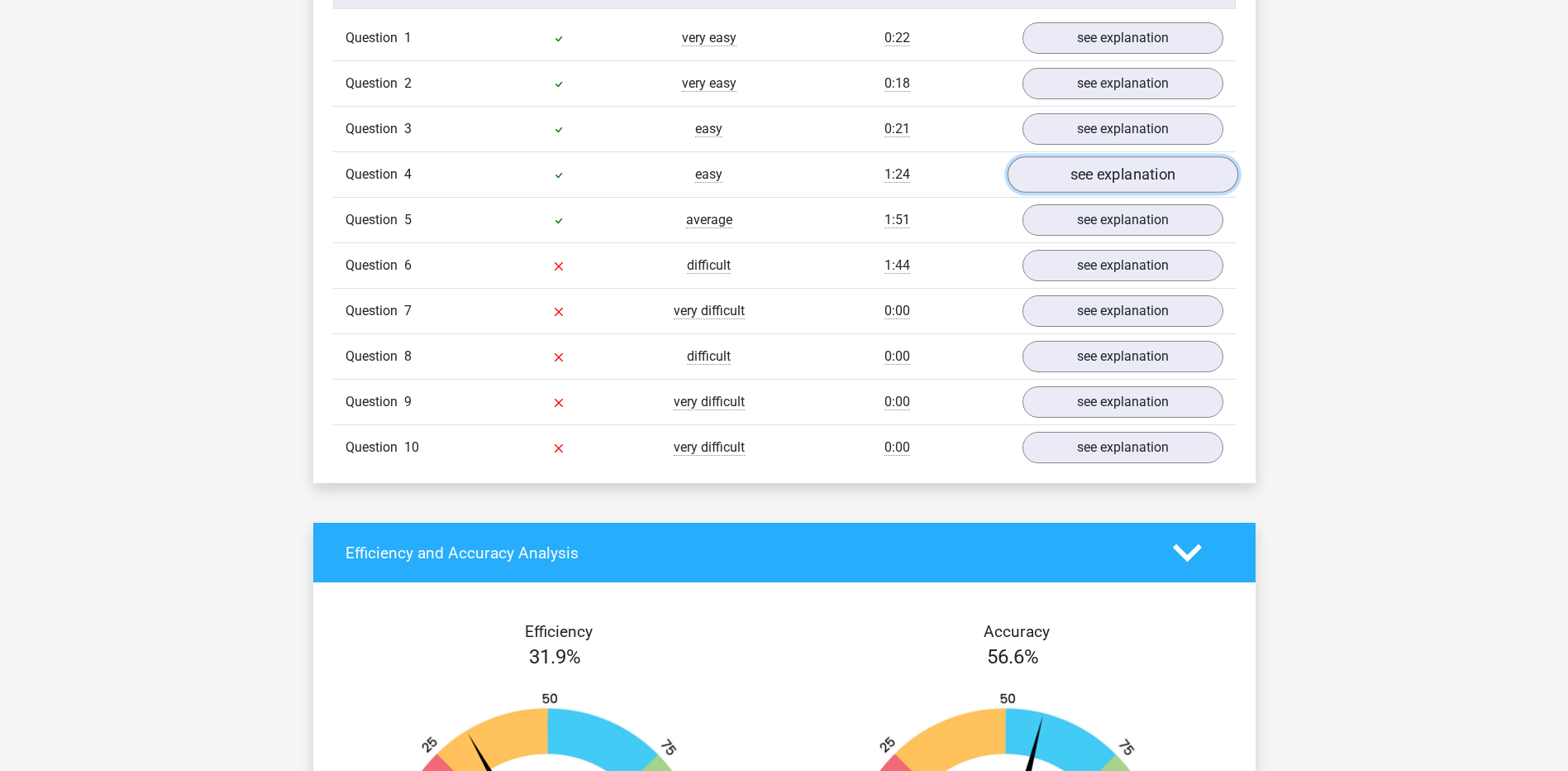
click at [1096, 162] on link "see explanation" at bounding box center [1122, 175] width 231 height 37
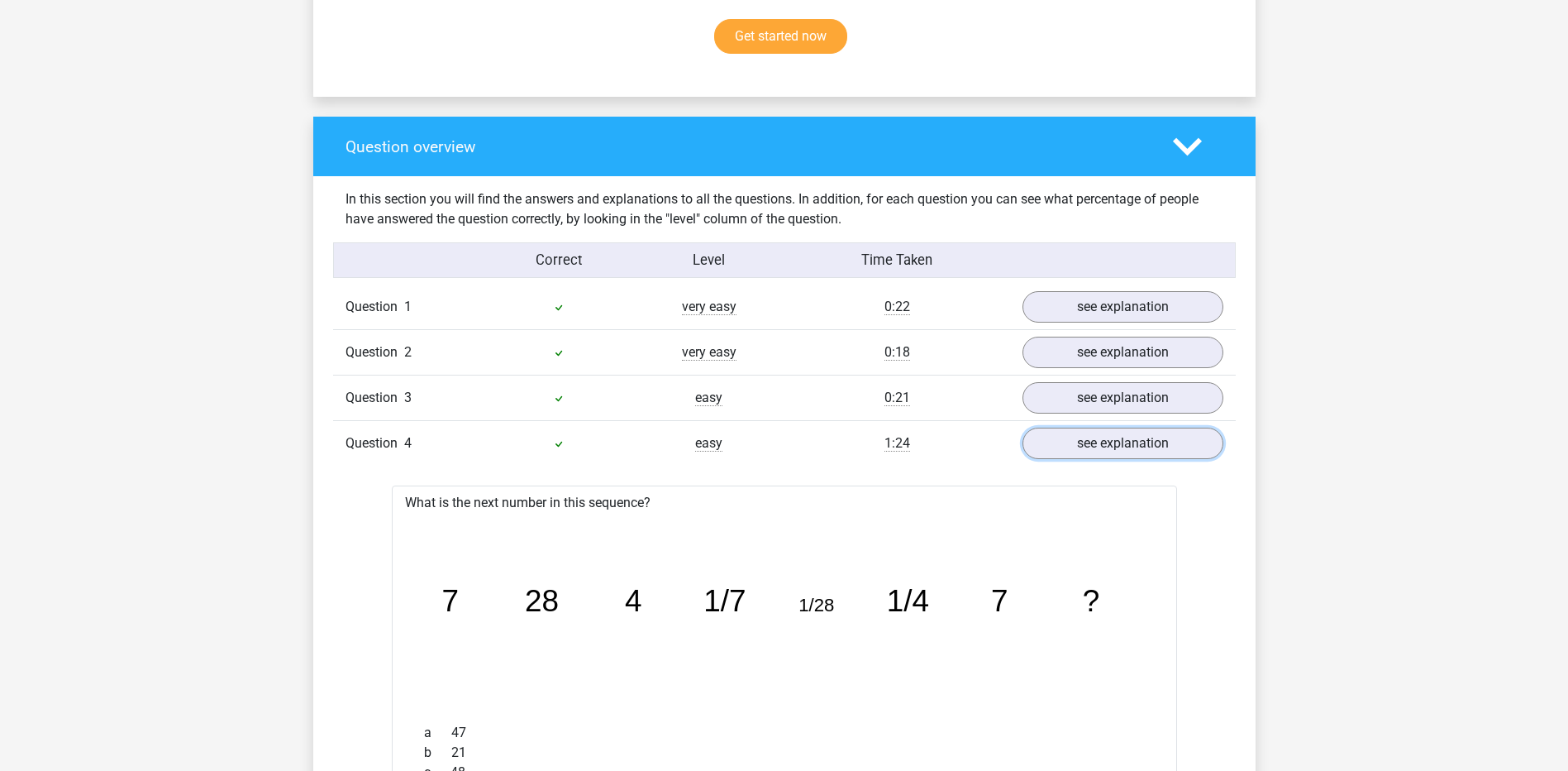
scroll to position [1103, 0]
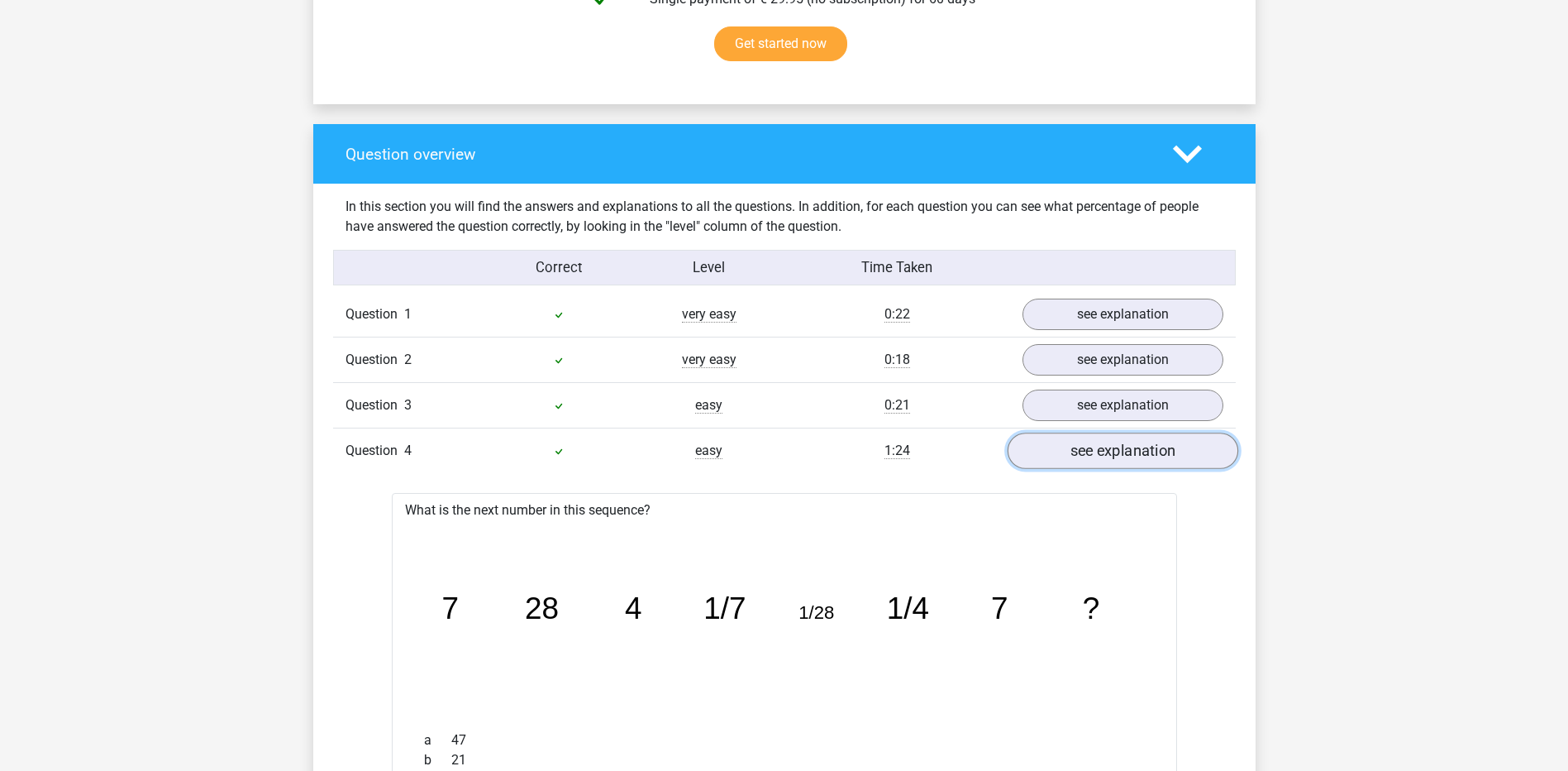
click at [1090, 461] on link "see explanation" at bounding box center [1122, 452] width 231 height 37
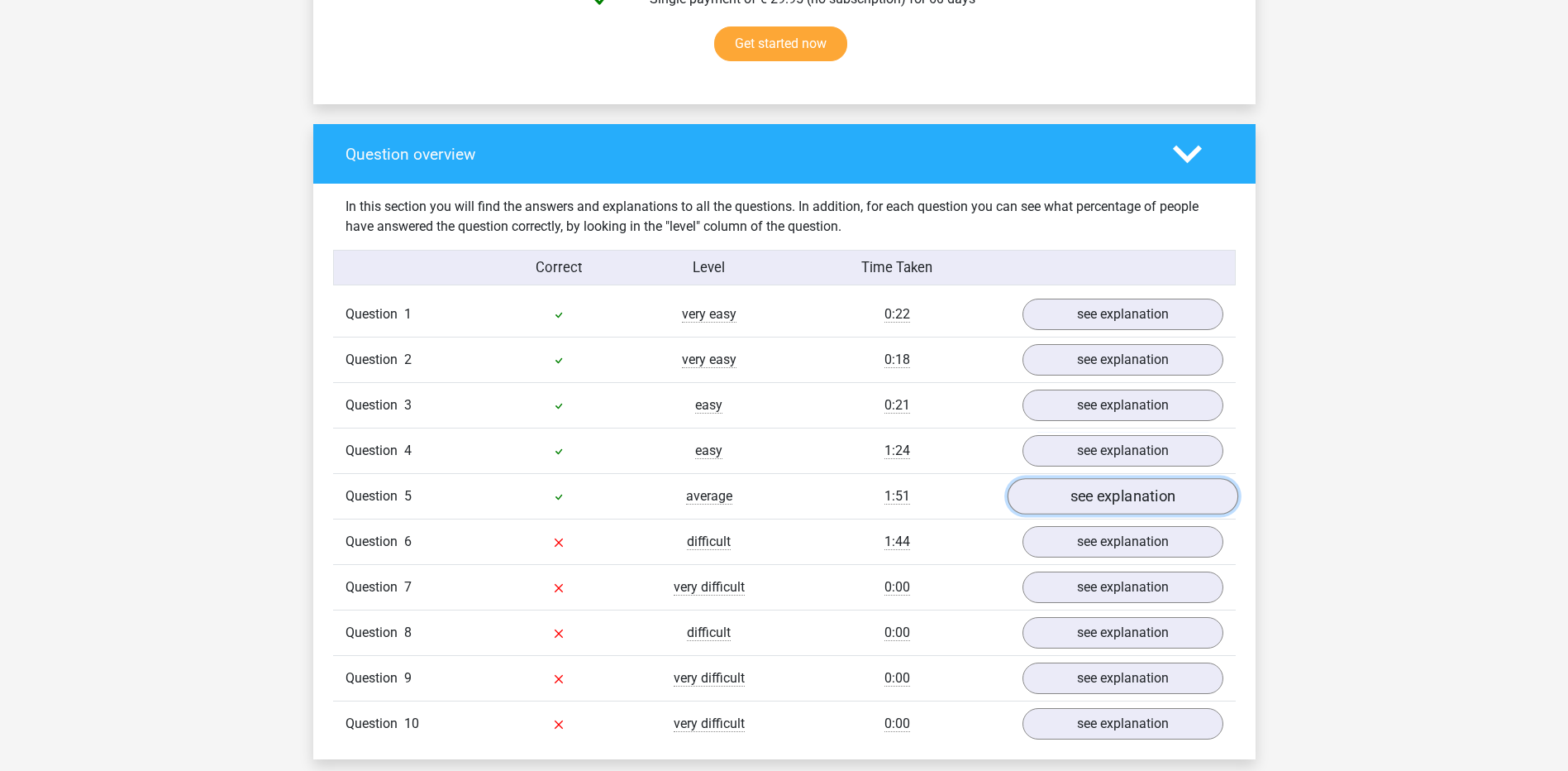
click at [1086, 495] on link "see explanation" at bounding box center [1122, 497] width 231 height 37
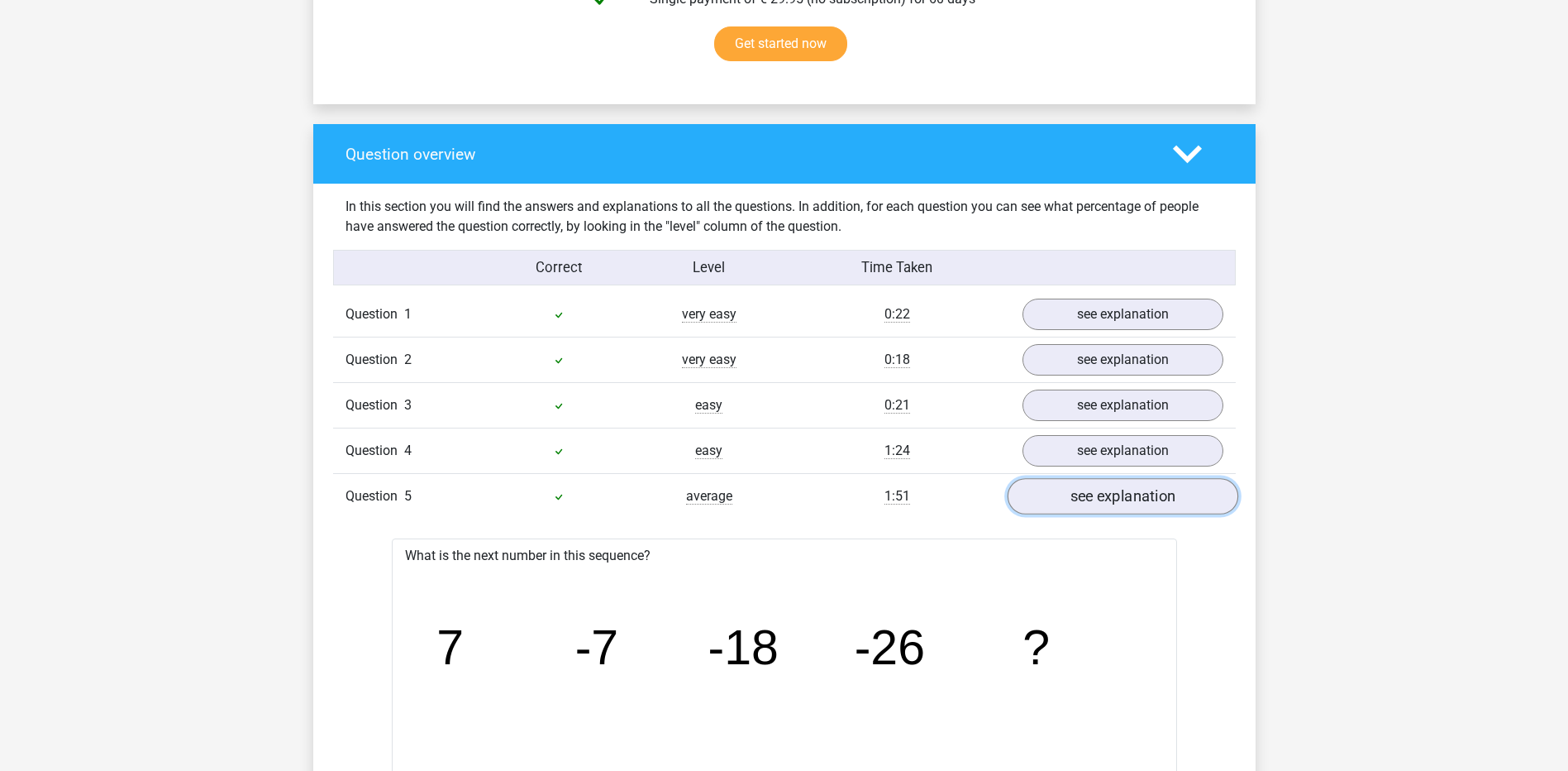
click at [1086, 495] on link "see explanation" at bounding box center [1122, 497] width 231 height 37
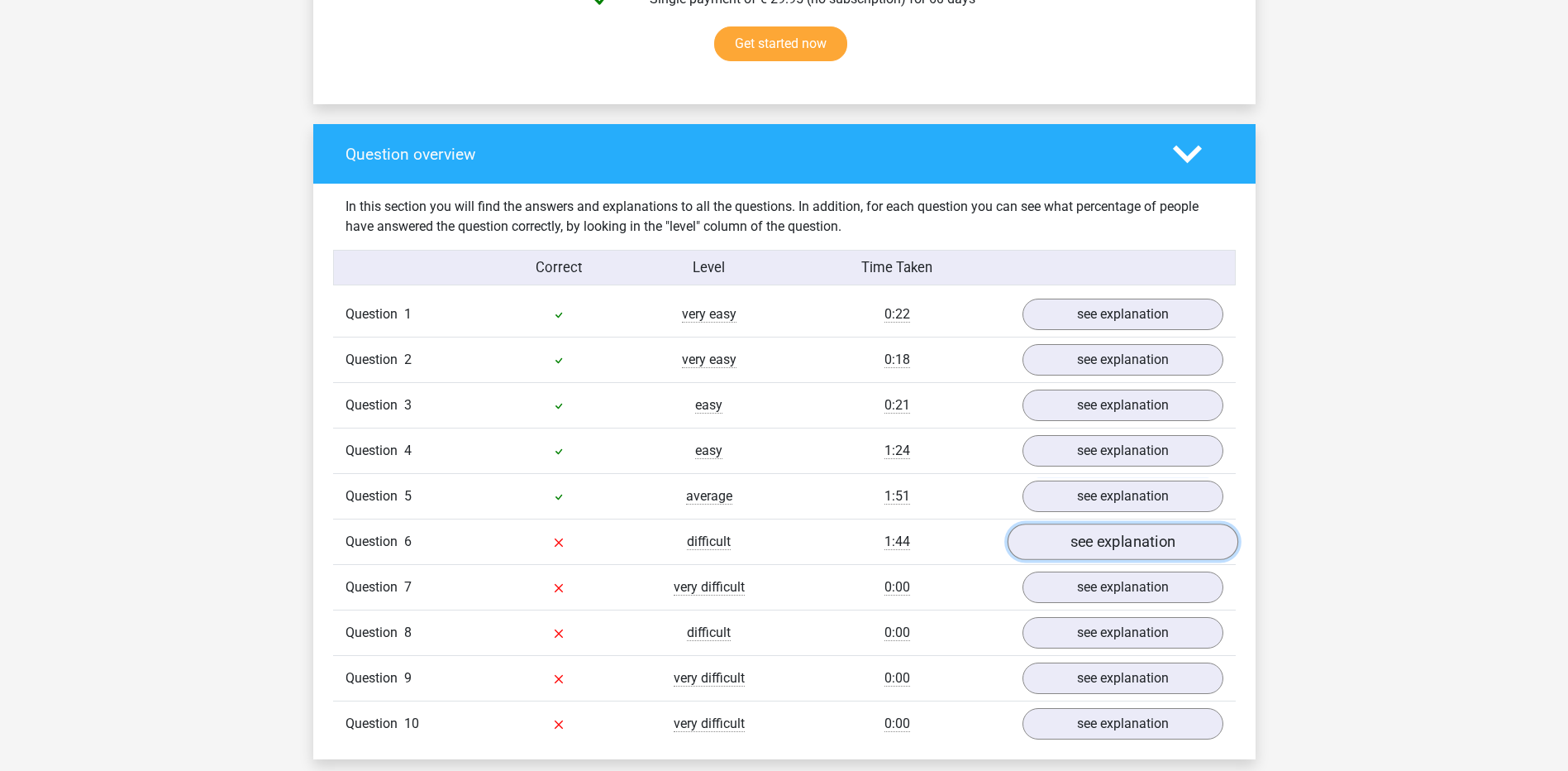
click at [1092, 541] on link "see explanation" at bounding box center [1122, 542] width 231 height 37
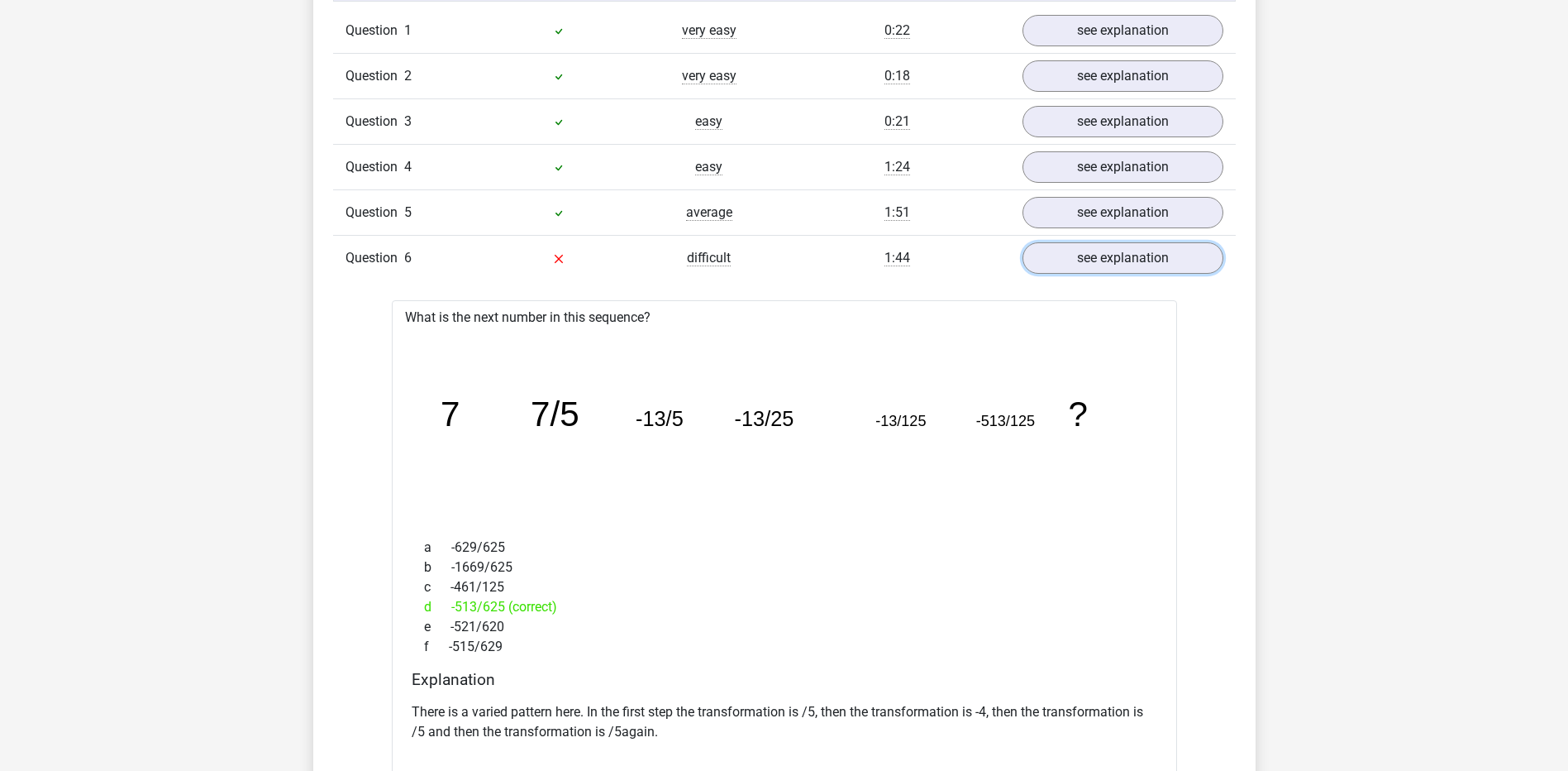
scroll to position [1379, 0]
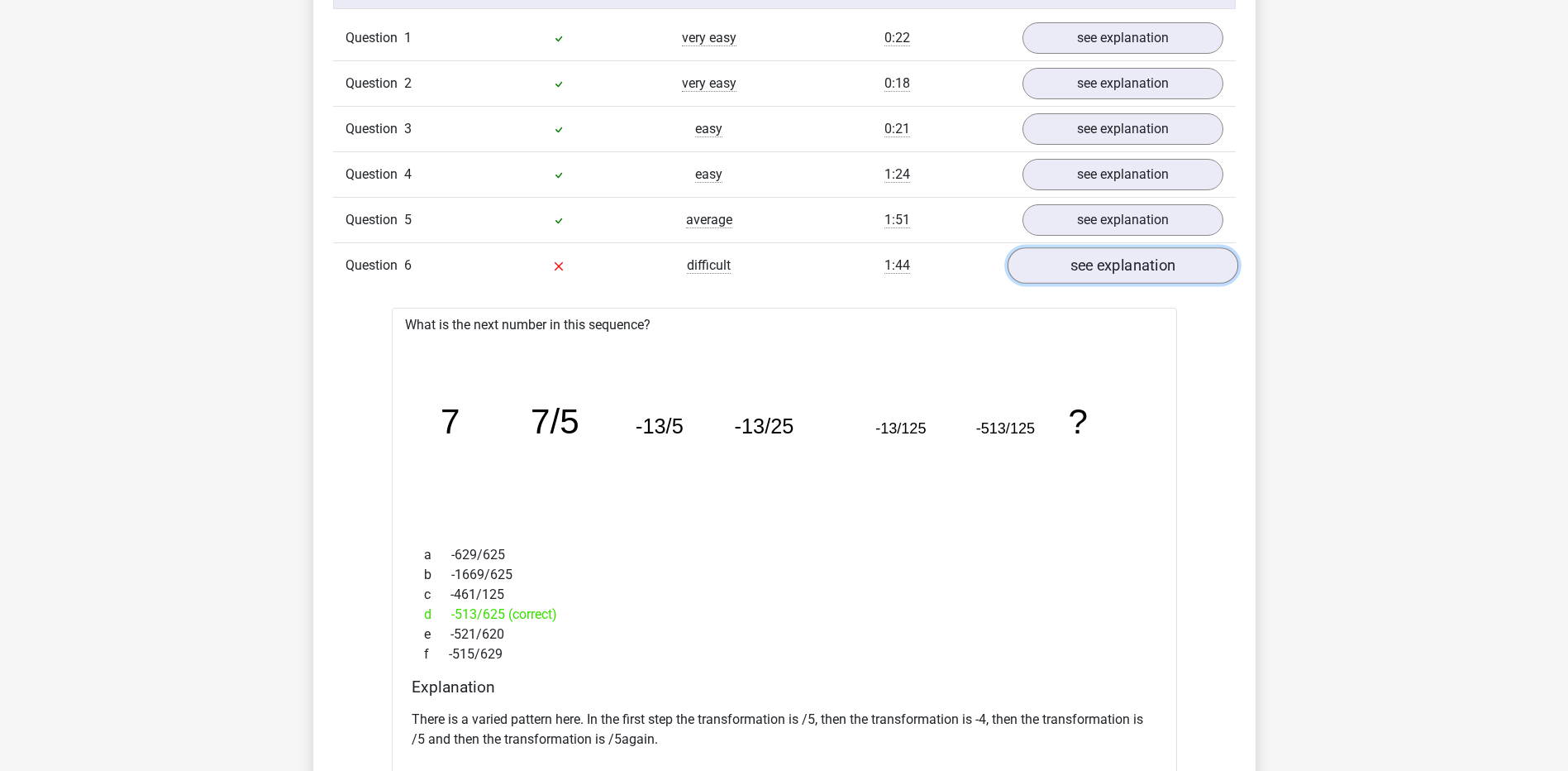
click at [1085, 276] on link "see explanation" at bounding box center [1122, 266] width 231 height 37
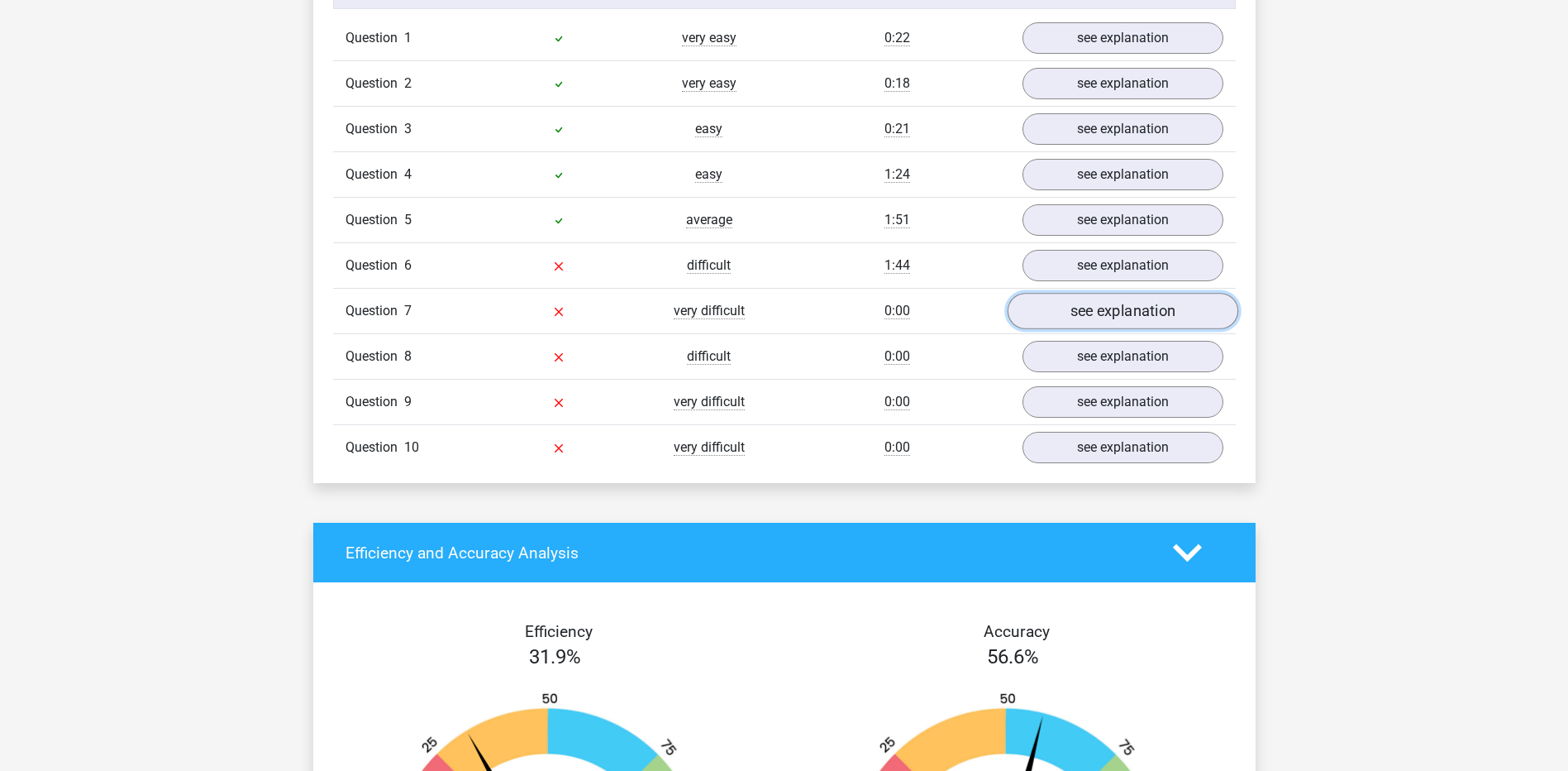
click at [1068, 315] on link "see explanation" at bounding box center [1122, 311] width 231 height 37
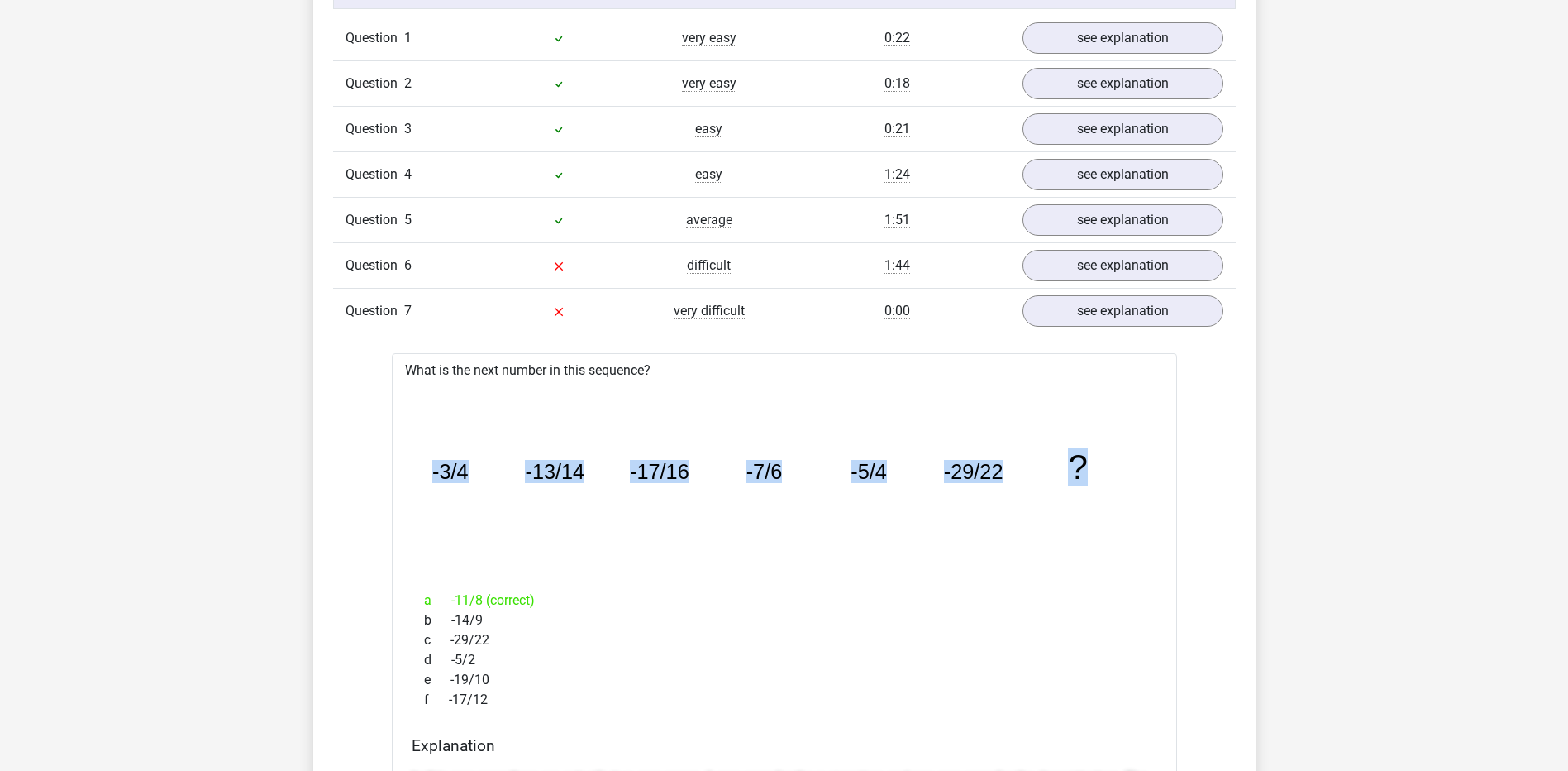
drag, startPoint x: 419, startPoint y: 469, endPoint x: 1086, endPoint y: 453, distance: 667.2
click at [1086, 453] on icon "image/svg+xml -3/4 -13/14 -17/16 -7/6 -5/4 -29/22 ?" at bounding box center [784, 479] width 732 height 184
drag, startPoint x: 1086, startPoint y: 453, endPoint x: 1066, endPoint y: 475, distance: 29.7
copy g "-3/4 -13/14 -17/16 -7/6 -5/4 -29/22 ?"
drag, startPoint x: 449, startPoint y: 601, endPoint x: 550, endPoint y: 671, distance: 122.9
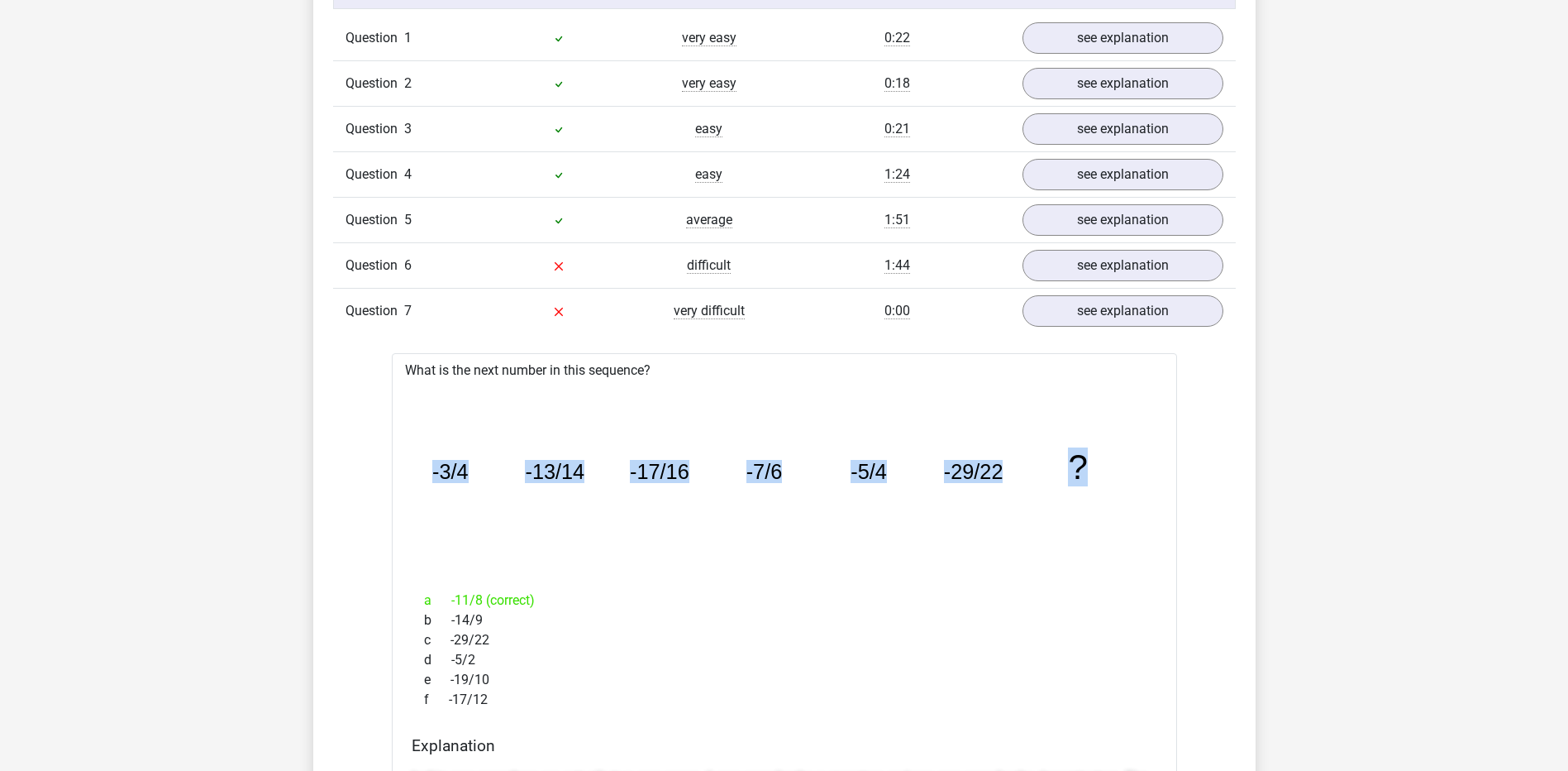
click at [550, 671] on div "a -11/8 (correct) b -14/9 c -29/22 d -5/2 e -19/10 f -17/12" at bounding box center [784, 650] width 746 height 133
drag, startPoint x: 550, startPoint y: 671, endPoint x: 534, endPoint y: 699, distance: 32.2
click at [534, 699] on div "f -17/12" at bounding box center [784, 699] width 746 height 20
drag, startPoint x: 511, startPoint y: 695, endPoint x: 426, endPoint y: 600, distance: 127.5
click at [426, 600] on div "a -11/8 (correct) b -14/9 c -29/22 d -5/2 e -19/10 f -17/12" at bounding box center [784, 650] width 746 height 133
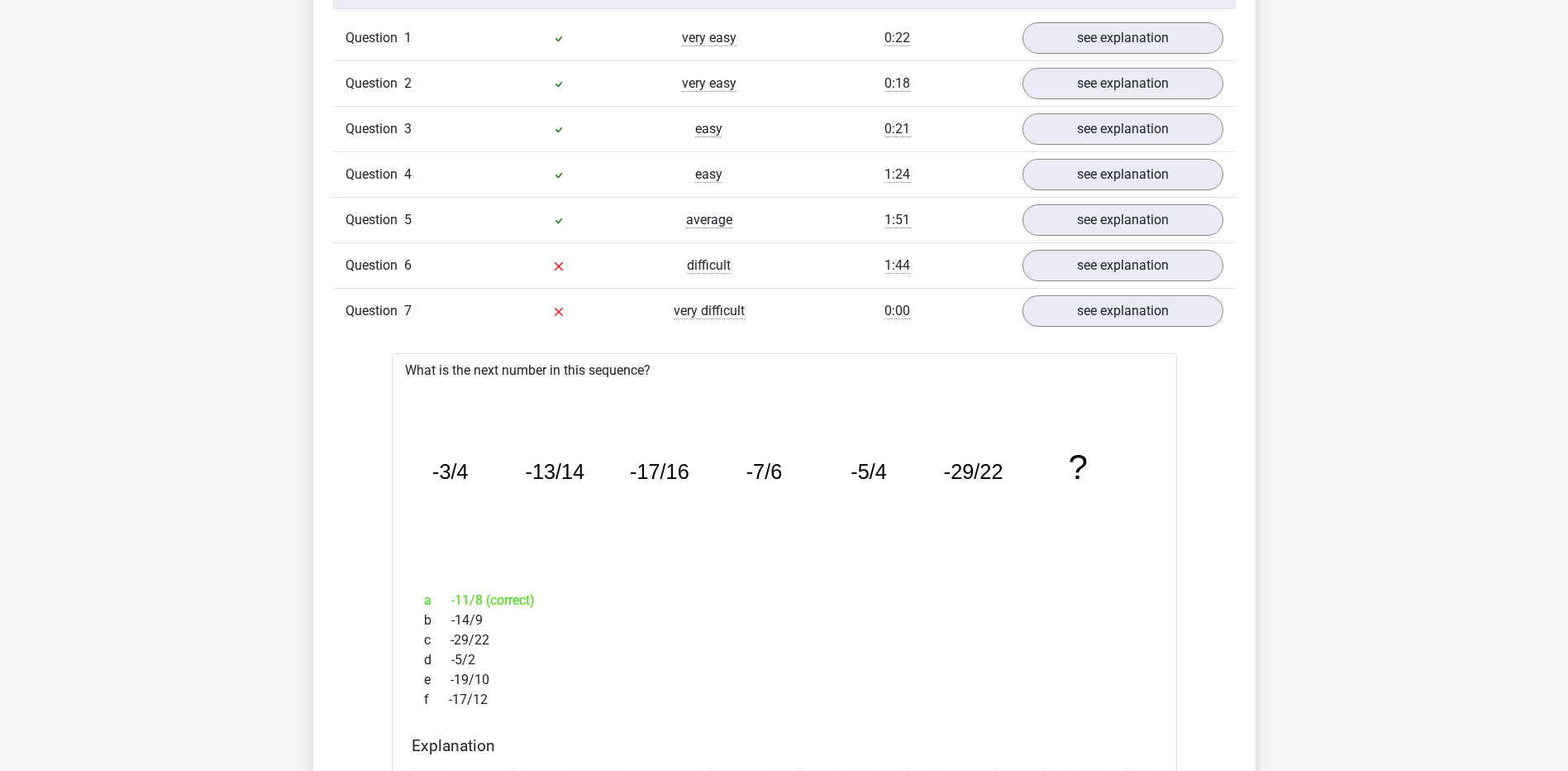
copy div "a -11/8 (correct) b -14/9 c -29/22 d -5/2 e -19/10 f -17/12"
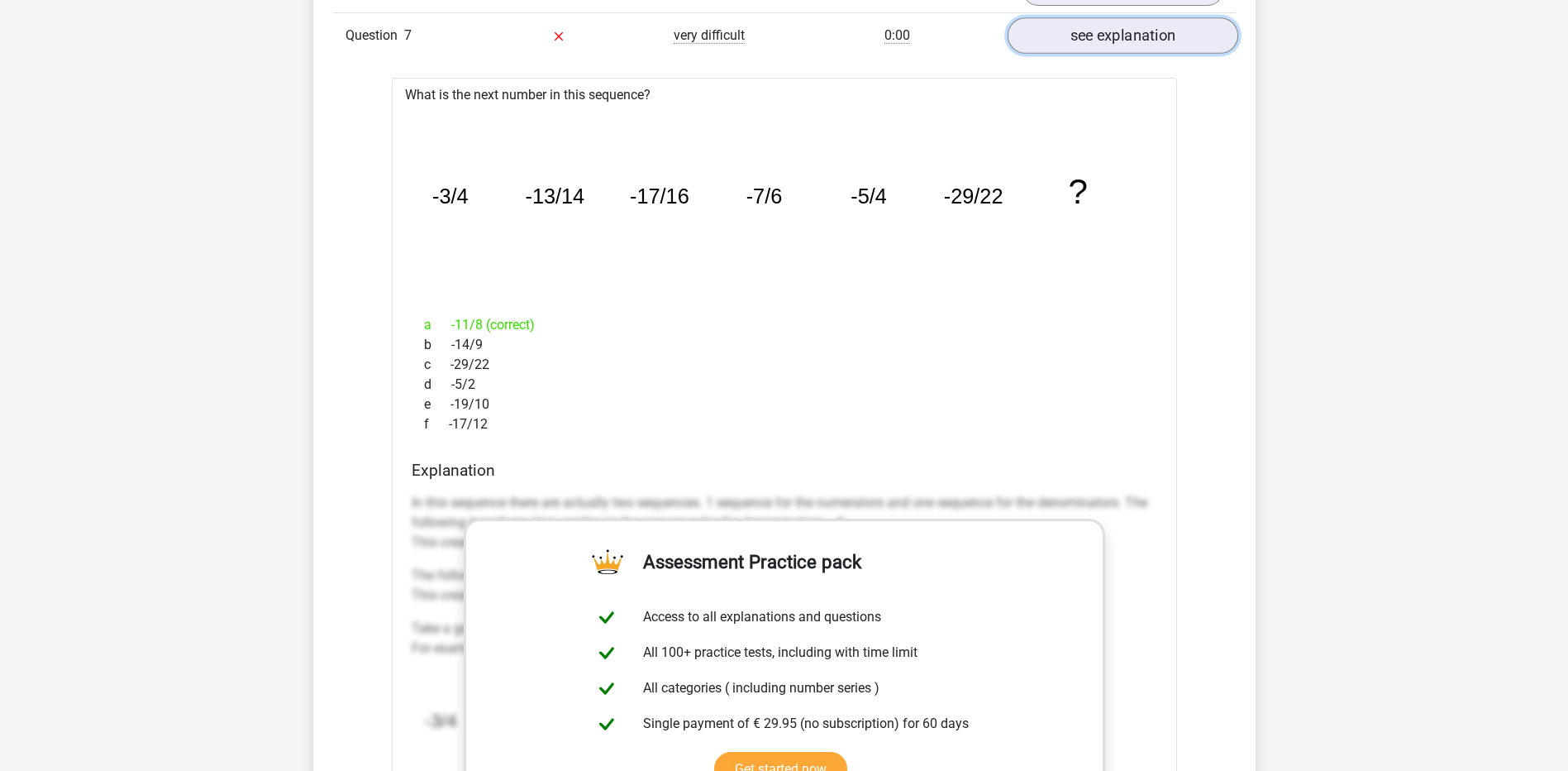
click at [1162, 33] on link "see explanation" at bounding box center [1122, 37] width 231 height 37
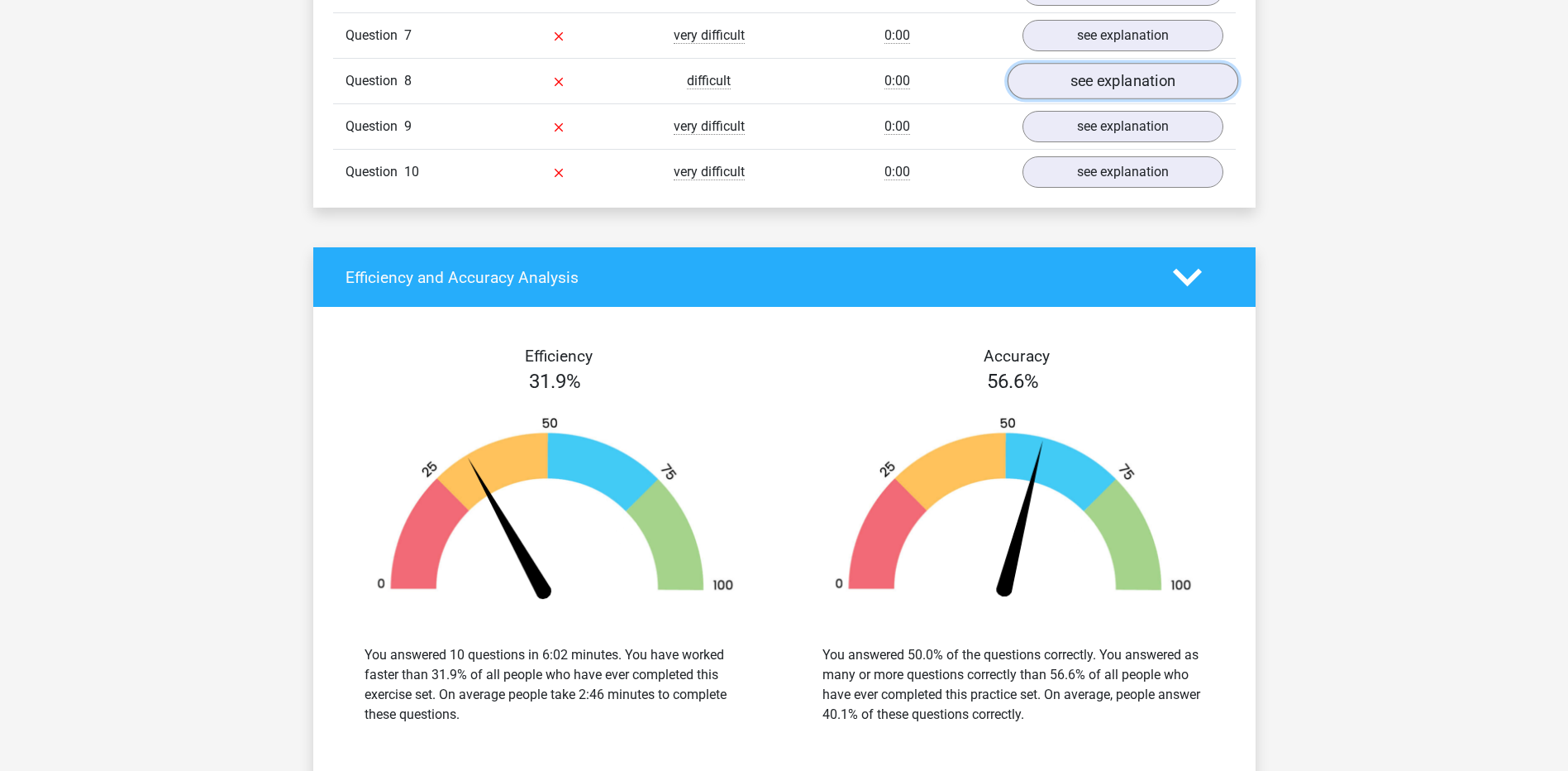
click at [1085, 87] on link "see explanation" at bounding box center [1122, 82] width 231 height 37
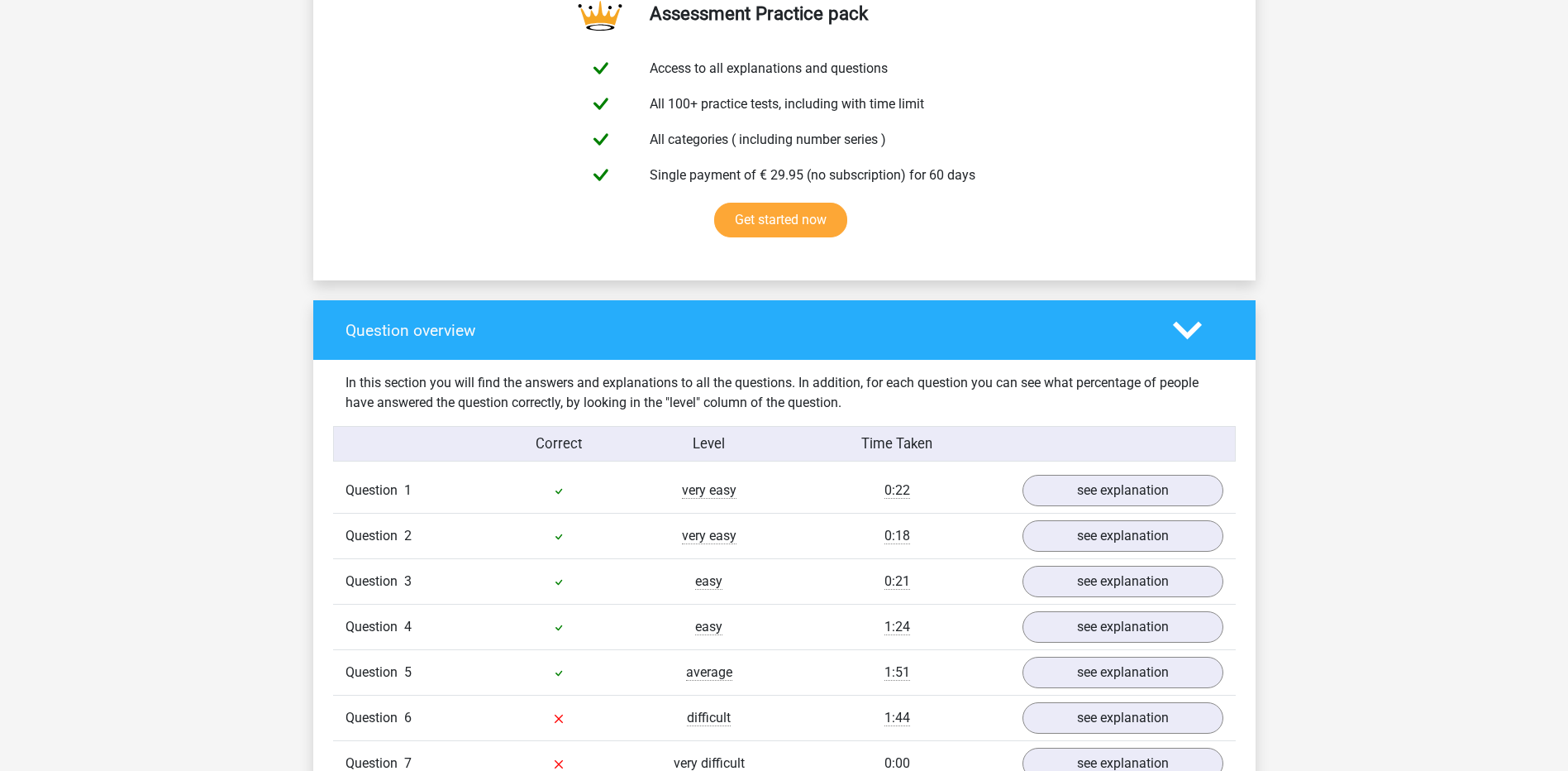
scroll to position [1202, 0]
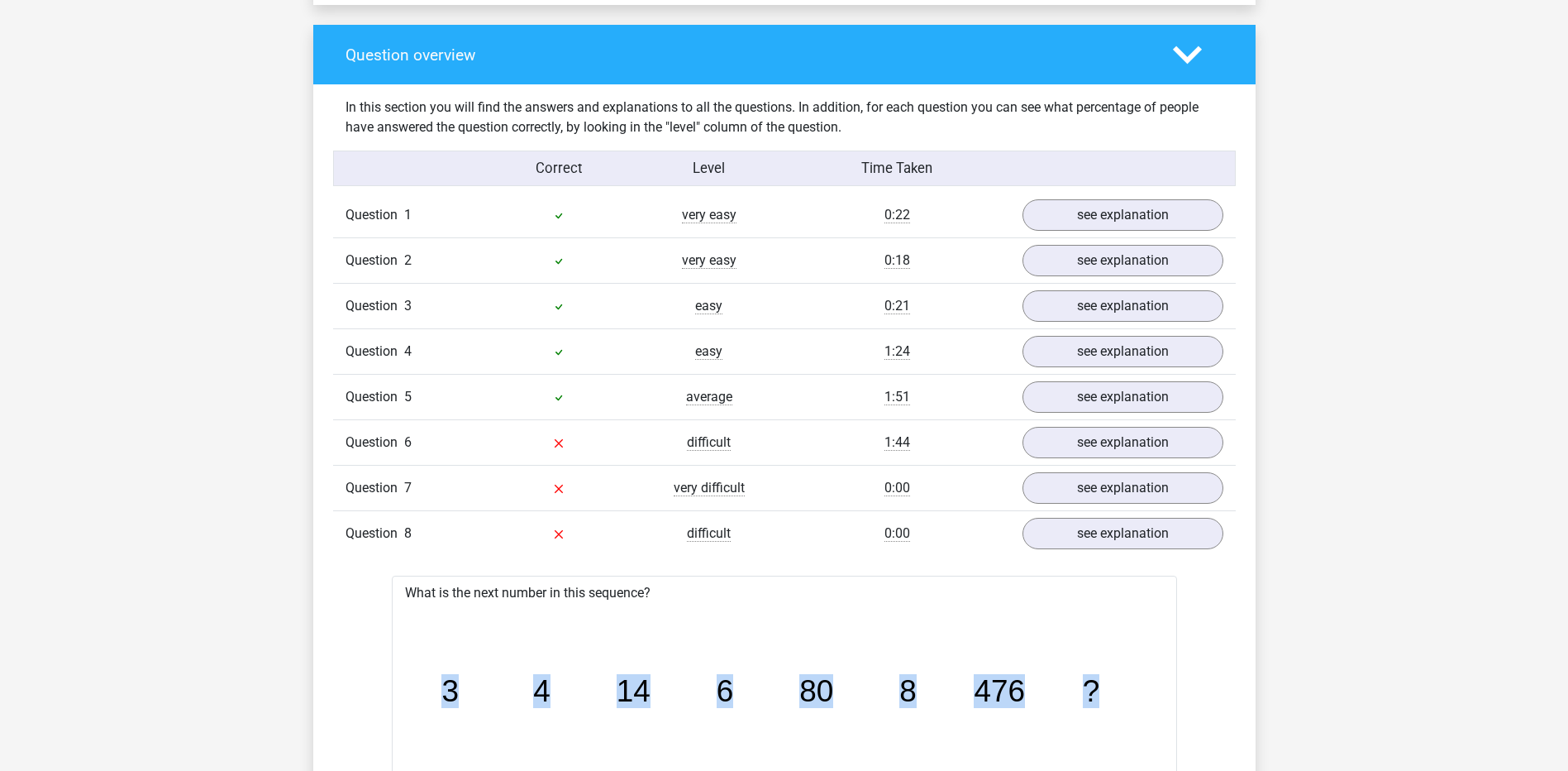
drag, startPoint x: 436, startPoint y: 681, endPoint x: 1165, endPoint y: 660, distance: 729.3
copy g "3 4 14 6 80 8 476 ?"
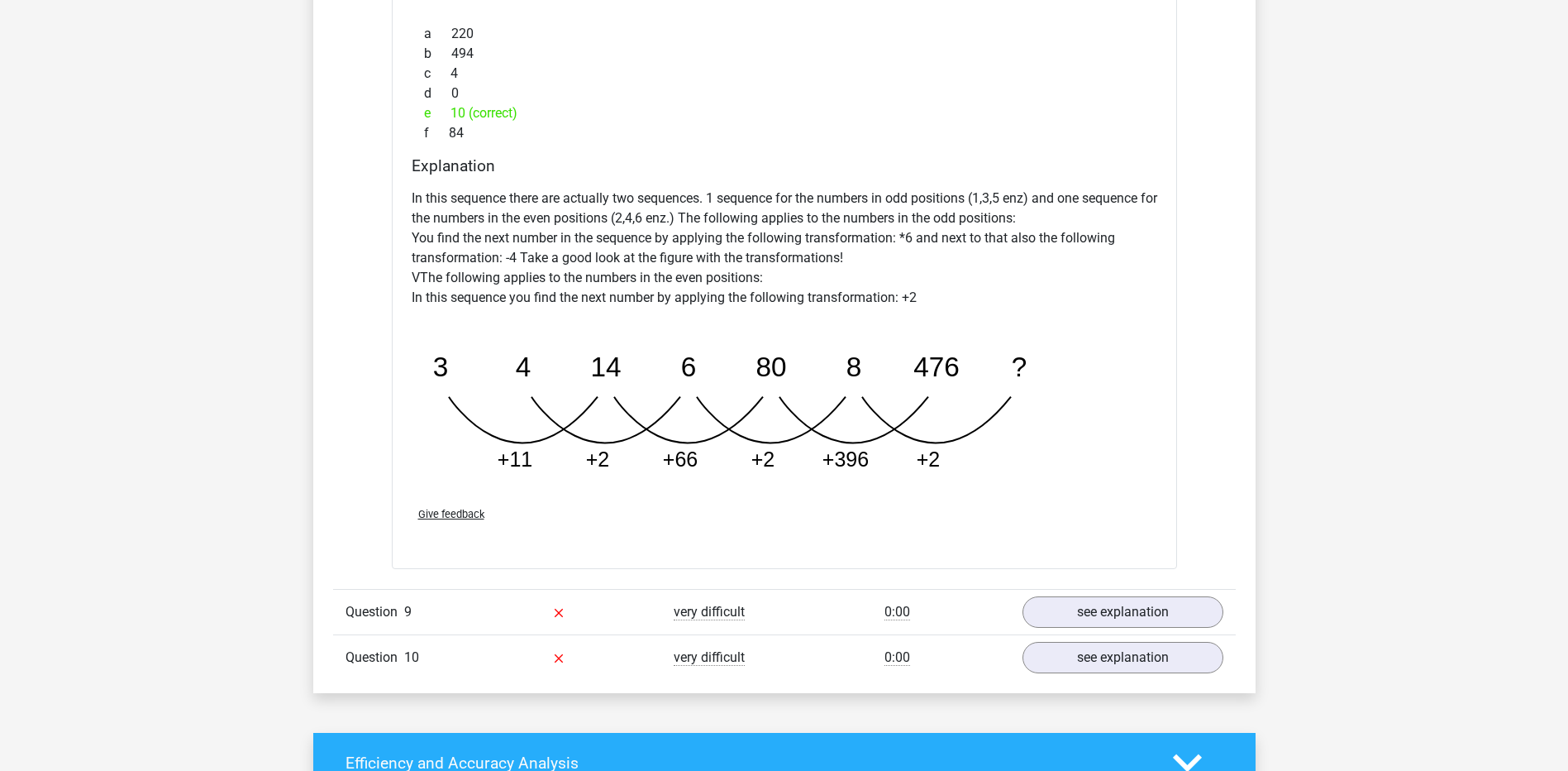
scroll to position [2028, 0]
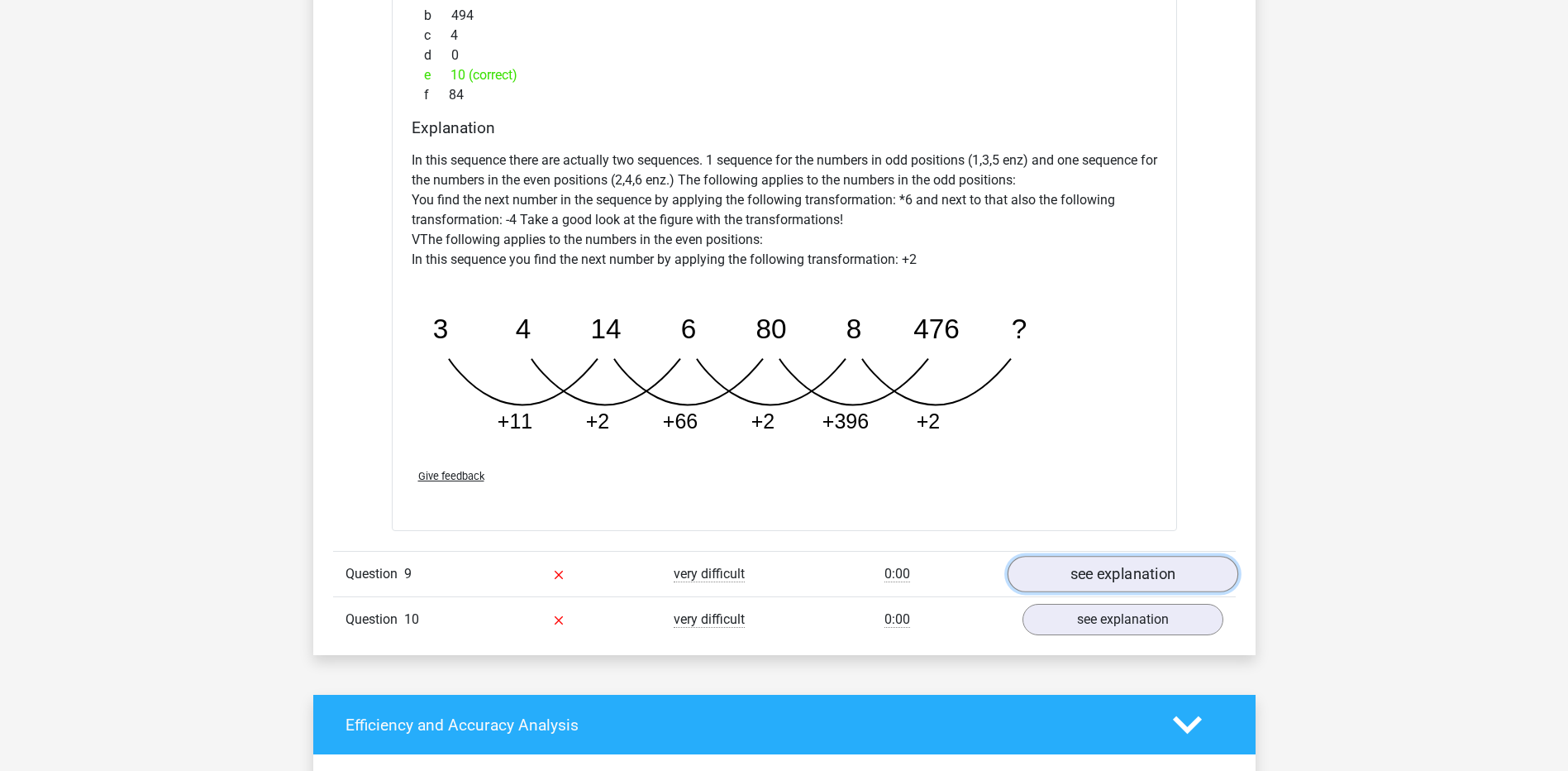
click at [1110, 573] on link "see explanation" at bounding box center [1122, 574] width 231 height 37
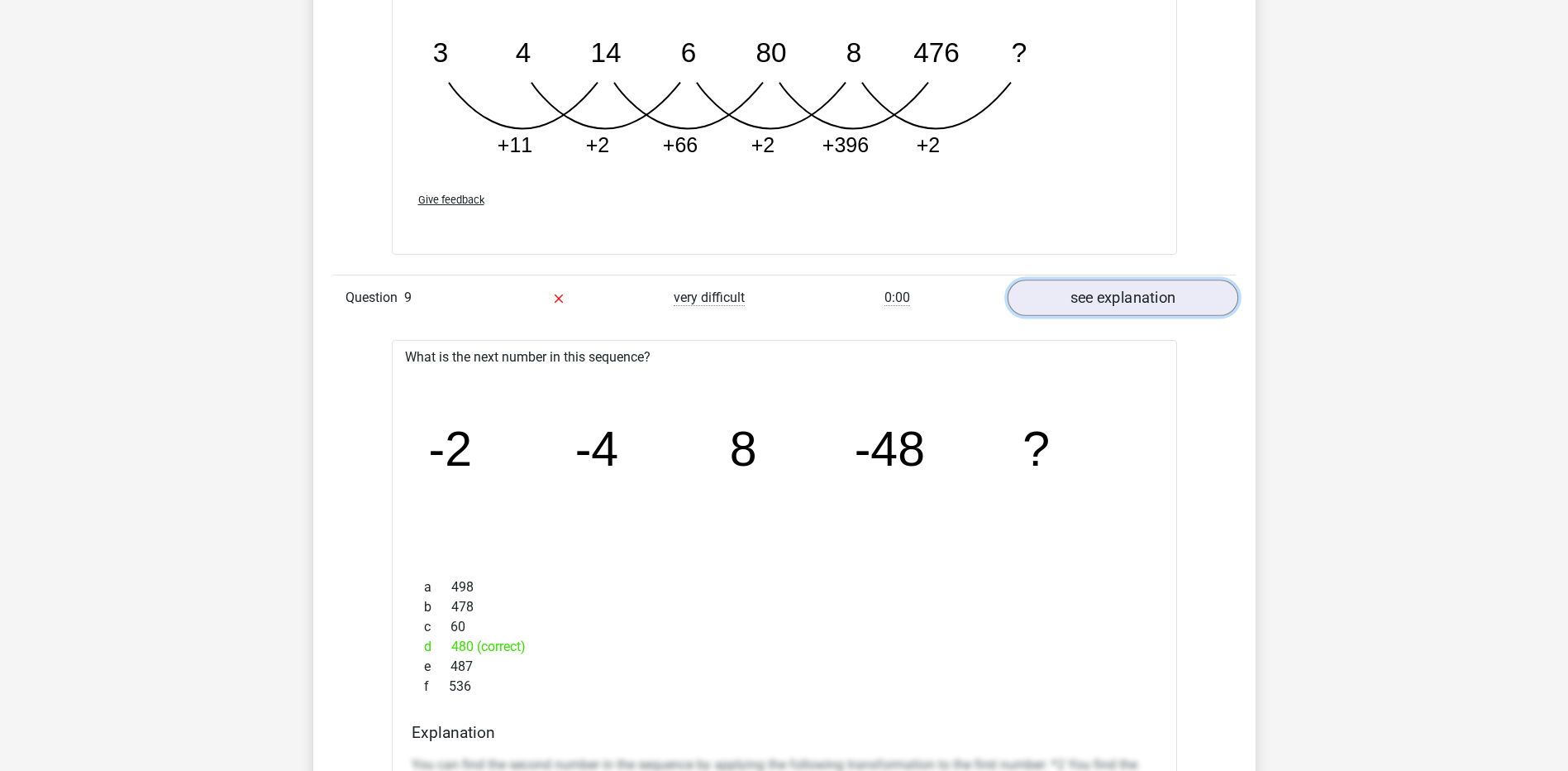
scroll to position [2580, 0]
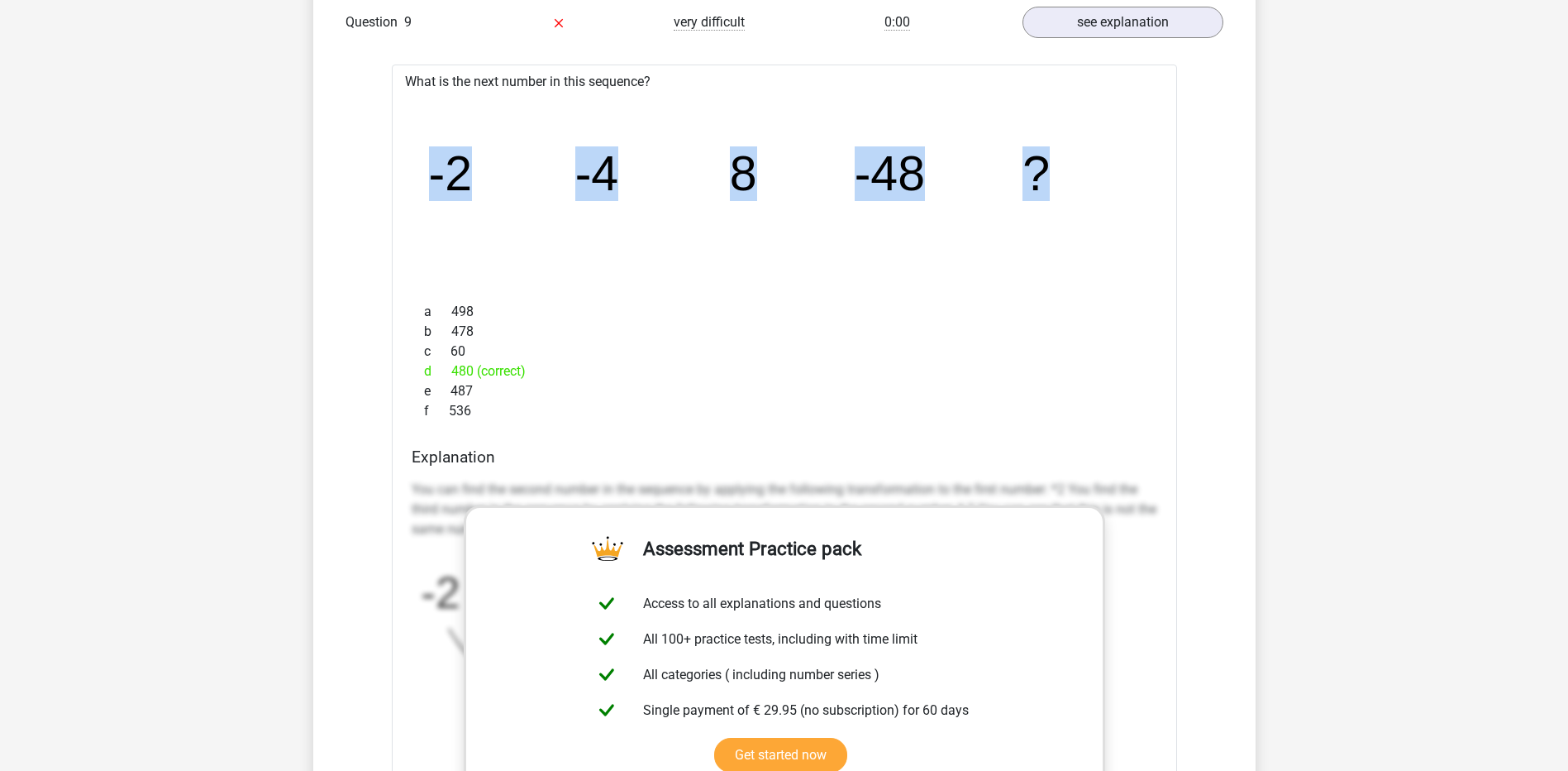
drag, startPoint x: 422, startPoint y: 156, endPoint x: 1064, endPoint y: 185, distance: 642.7
click at [1064, 185] on icon "image/svg+xml -2 -4 8 -48 ?" at bounding box center [784, 189] width 732 height 184
drag, startPoint x: 1064, startPoint y: 185, endPoint x: 907, endPoint y: 194, distance: 157.3
copy g "-2 -4 8 -48 ?"
drag, startPoint x: 463, startPoint y: 417, endPoint x: 425, endPoint y: 300, distance: 123.0
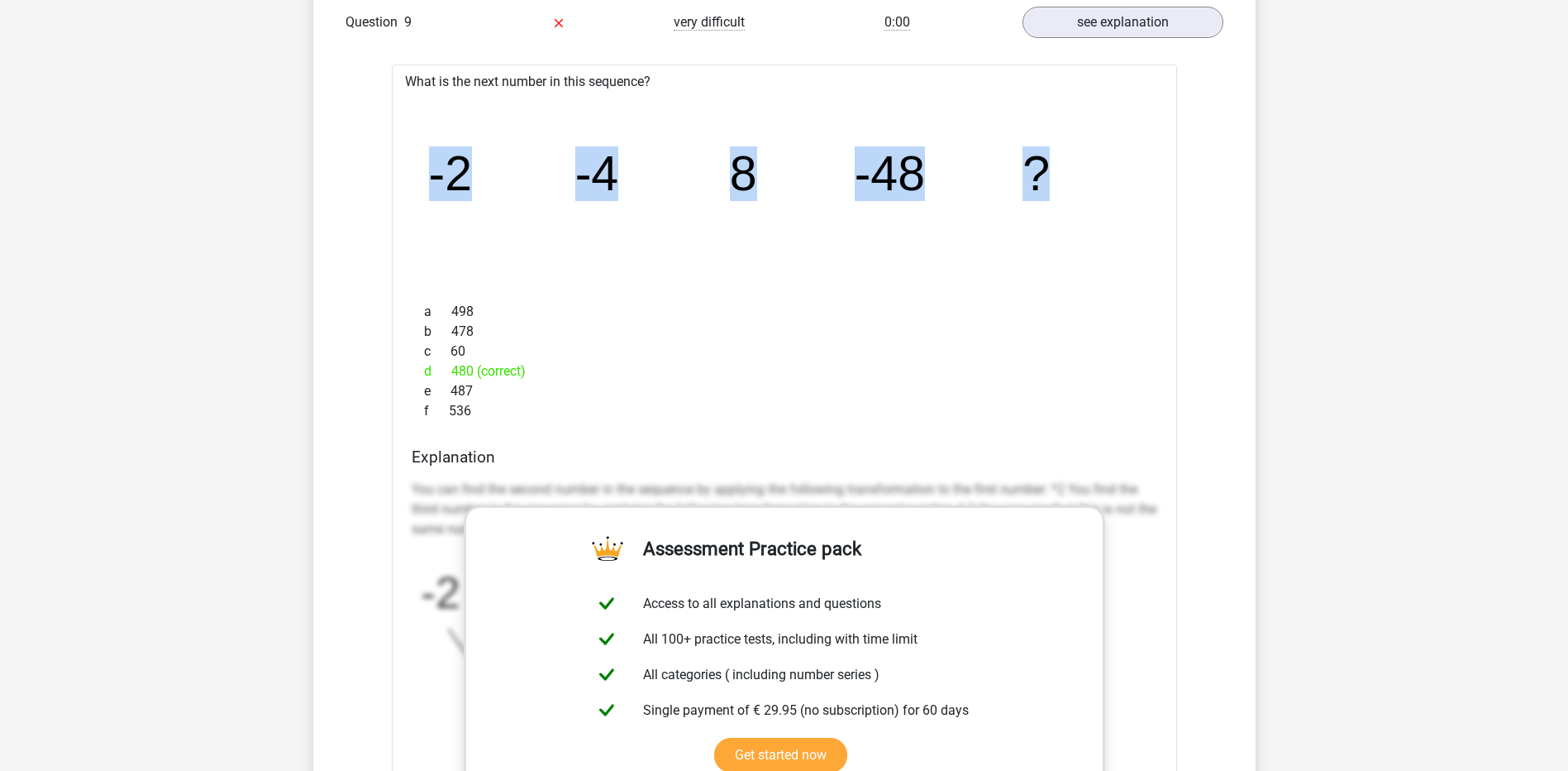
click at [425, 300] on div "a 498 b 478 c 60 d 480 (correct) e 487 f 536" at bounding box center [784, 361] width 746 height 133
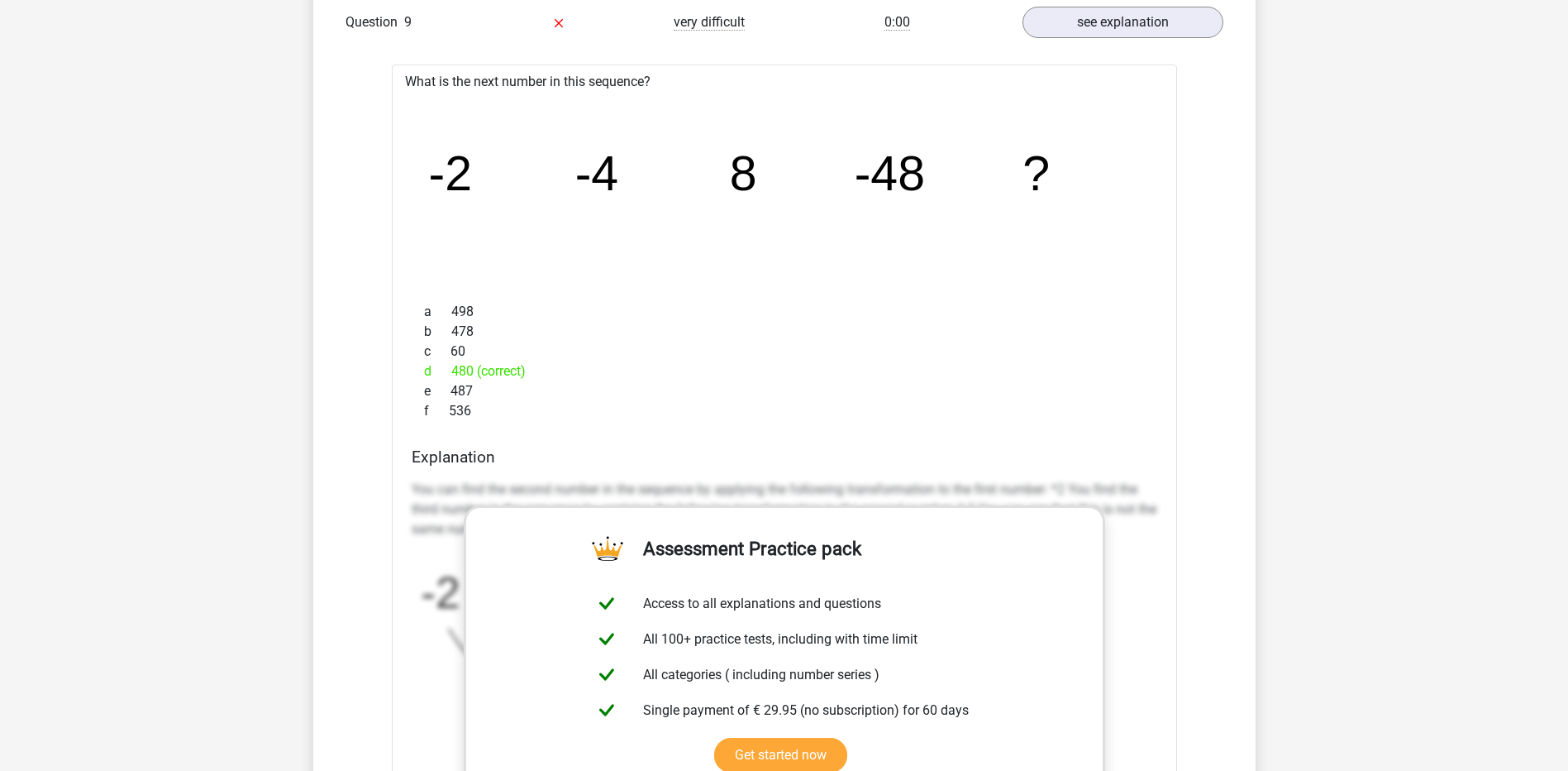
drag, startPoint x: 425, startPoint y: 300, endPoint x: 495, endPoint y: 433, distance: 150.3
click at [495, 433] on div "What is the next number in this sequence? image/svg+xml -2 -4 8 -48 ? a 498 b 4…" at bounding box center [784, 555] width 785 height 981
drag, startPoint x: 497, startPoint y: 418, endPoint x: 421, endPoint y: 299, distance: 141.2
click at [421, 299] on div "a 498 b 478 c 60 d 480 (correct) e 487 f 536" at bounding box center [784, 361] width 746 height 133
drag, startPoint x: 421, startPoint y: 299, endPoint x: 464, endPoint y: 321, distance: 48.3
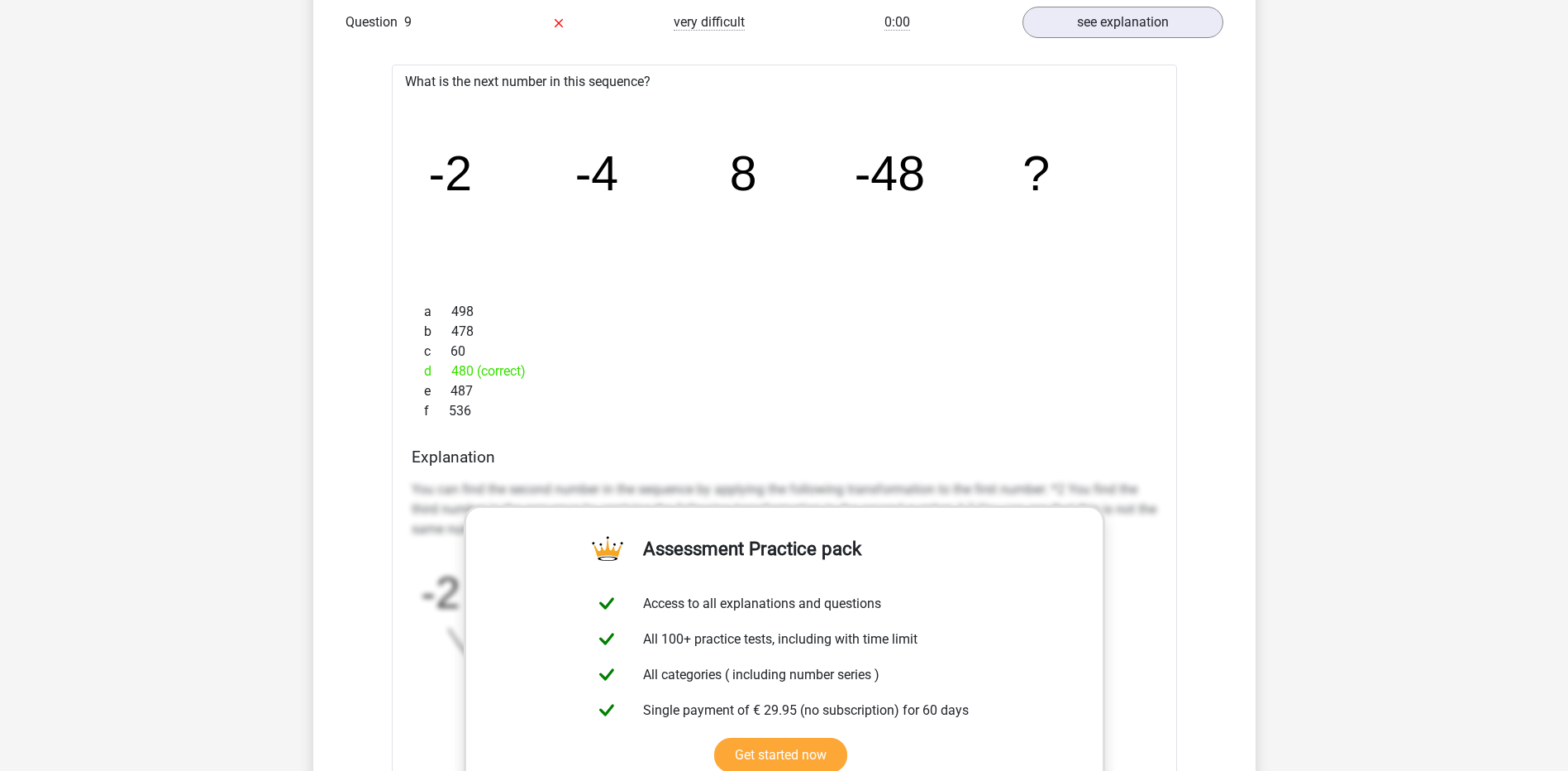
copy div "498 b 478 c 60 d 480 (correct) e 487 f 536"
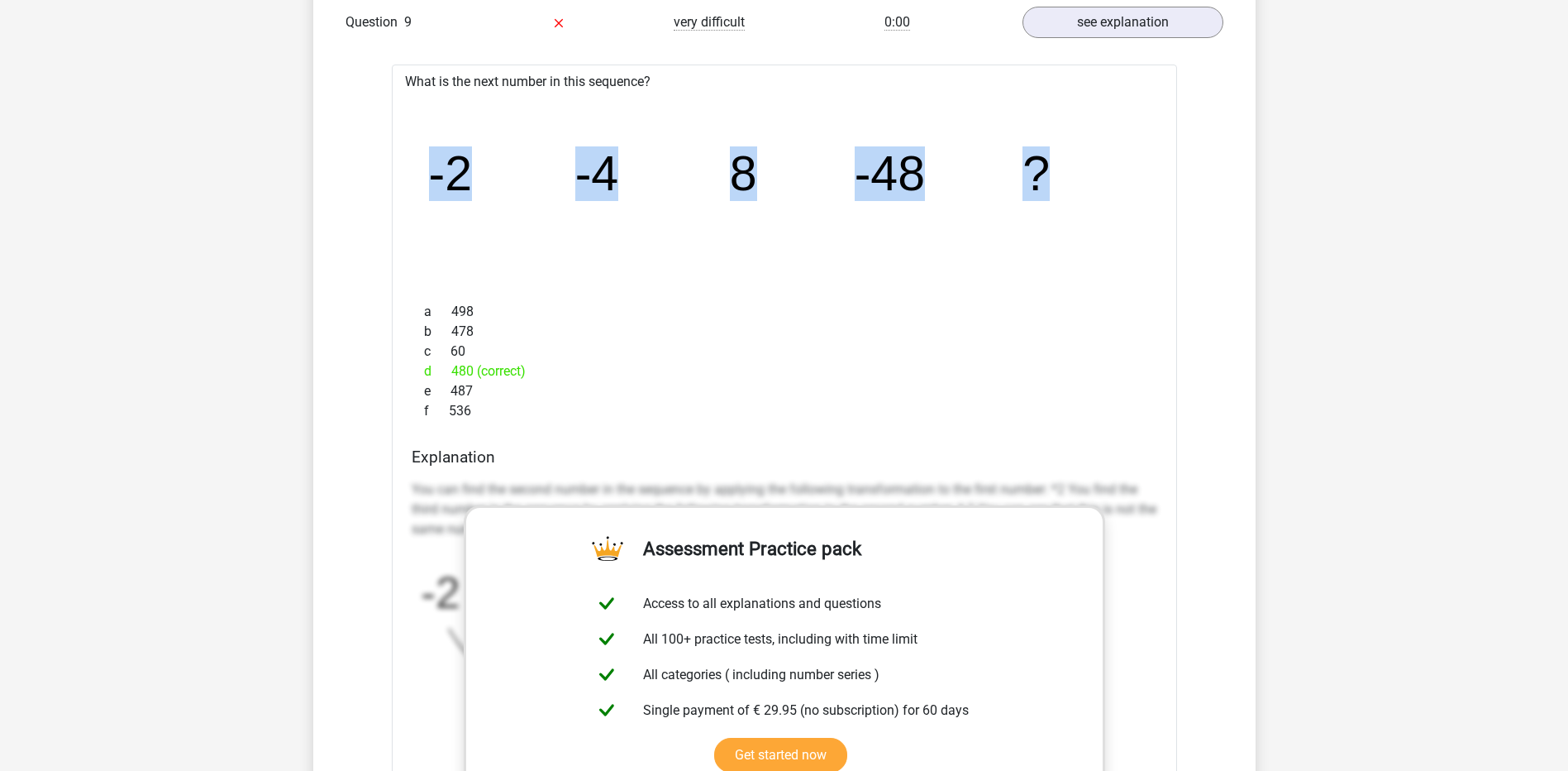
drag, startPoint x: 433, startPoint y: 173, endPoint x: 1112, endPoint y: 173, distance: 679.0
click at [1112, 173] on icon "image/svg+xml -2 -4 8 -48 ?" at bounding box center [784, 189] width 732 height 184
copy g "-2 -4 8 -48 ?"
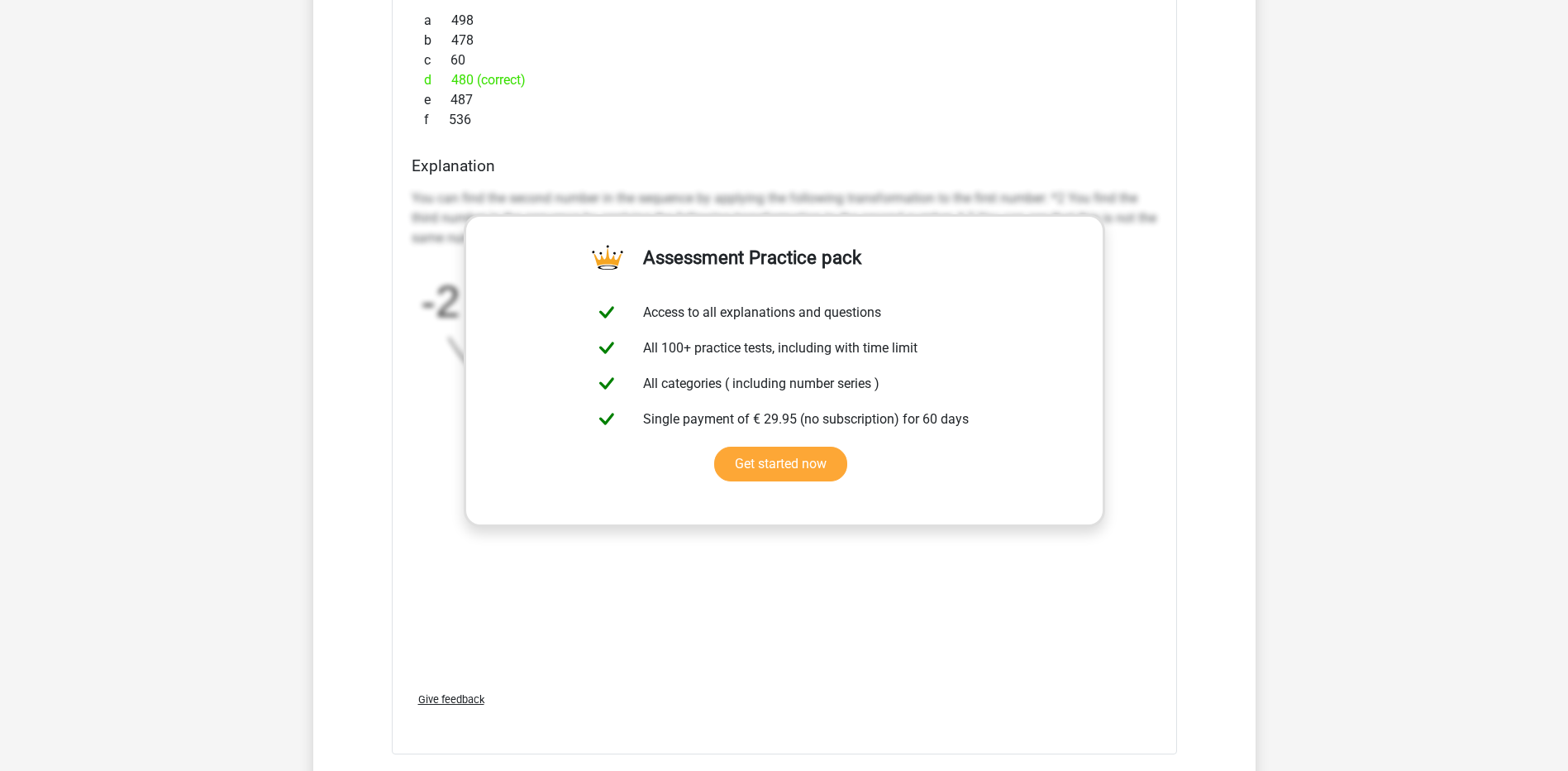
scroll to position [2855, 0]
